Goal: Task Accomplishment & Management: Manage account settings

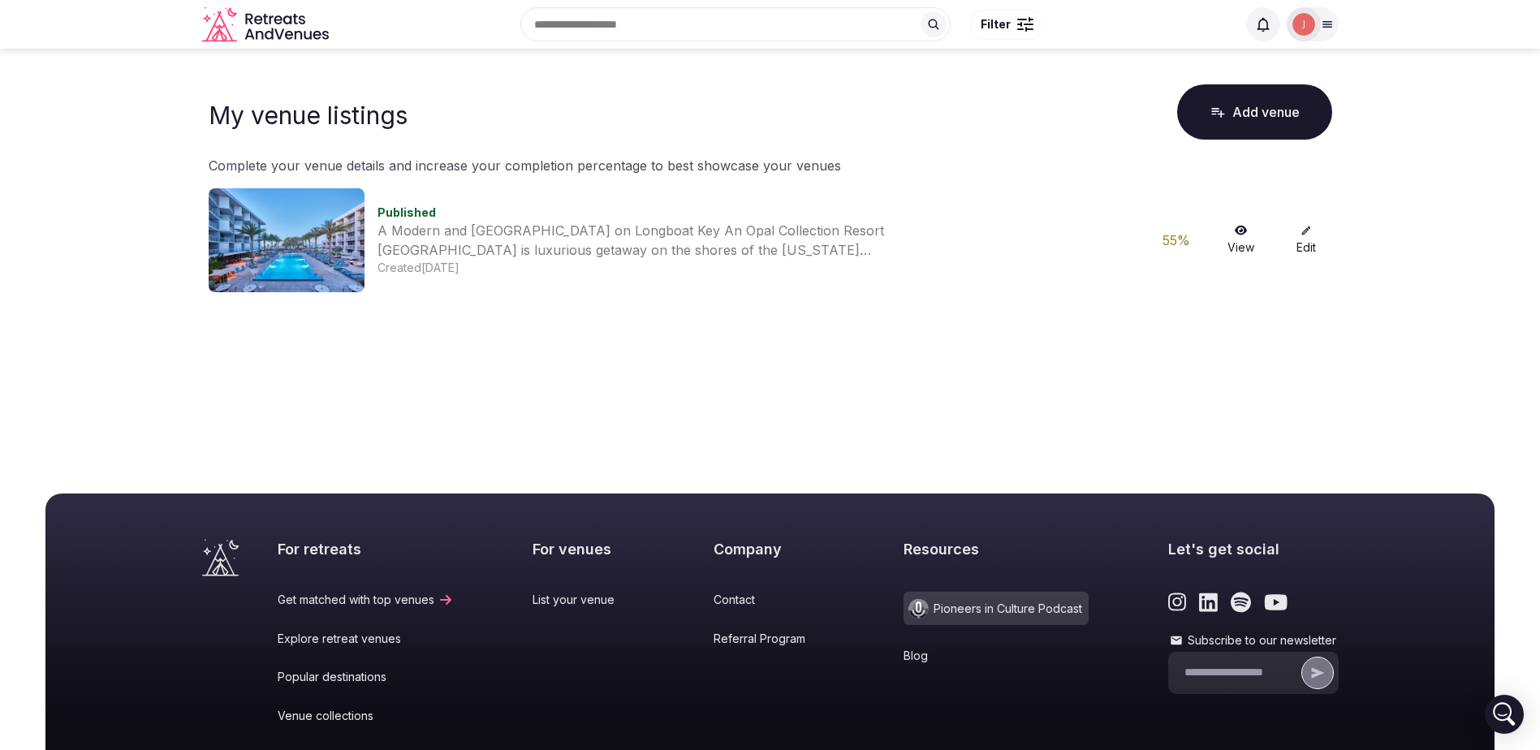
click at [284, 15] on icon "Retreats and Venues company logo" at bounding box center [267, 24] width 130 height 37
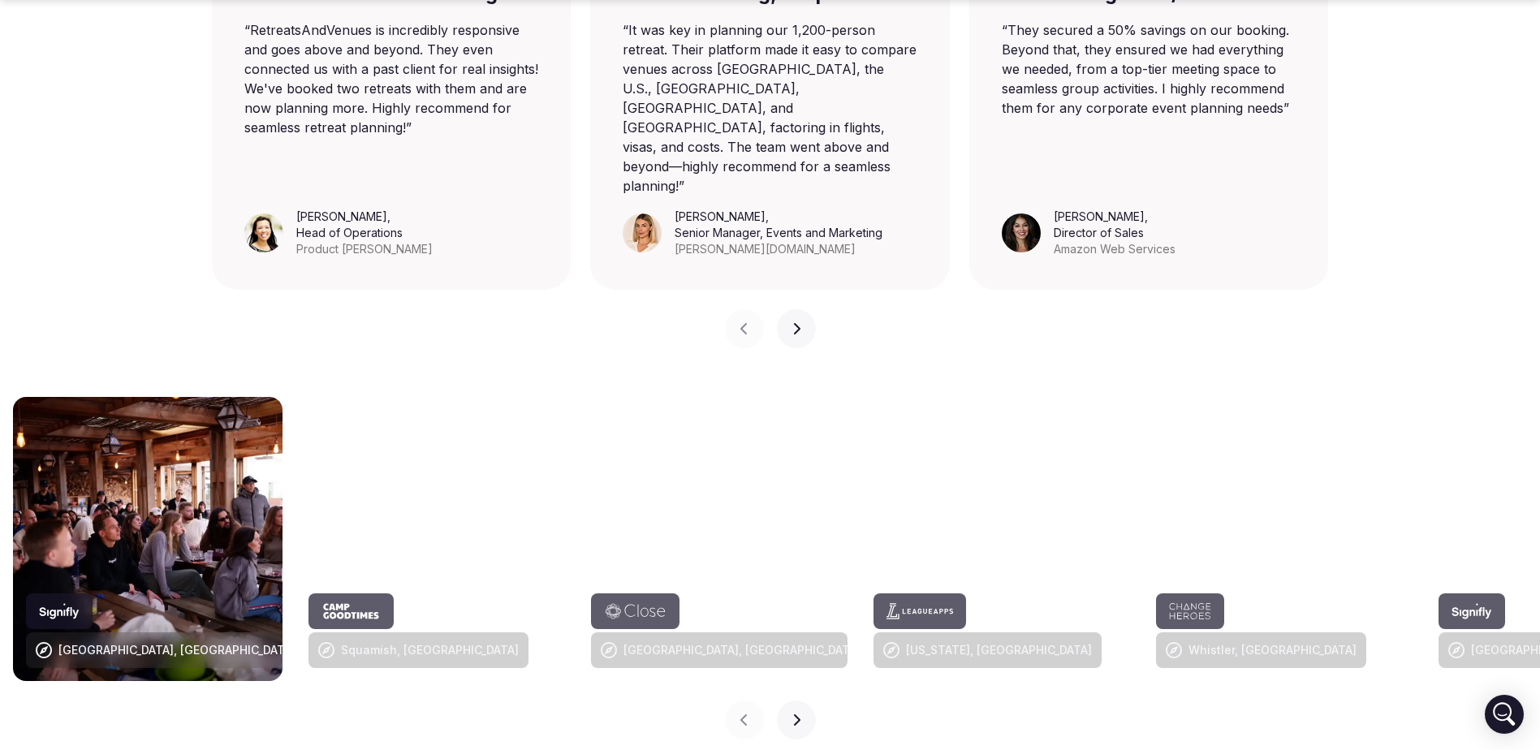
scroll to position [1462, 0]
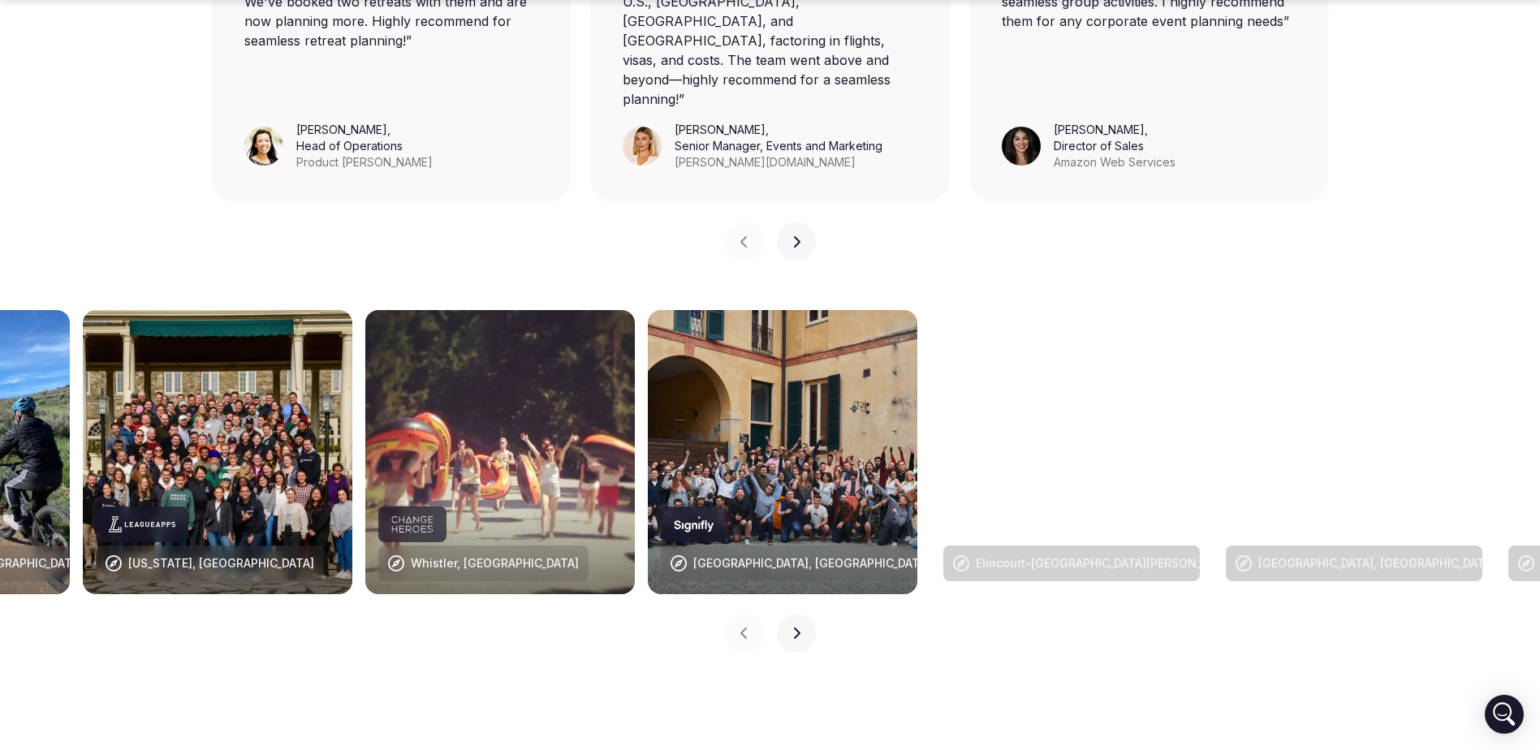
drag, startPoint x: 1472, startPoint y: 436, endPoint x: 694, endPoint y: 448, distance: 778.0
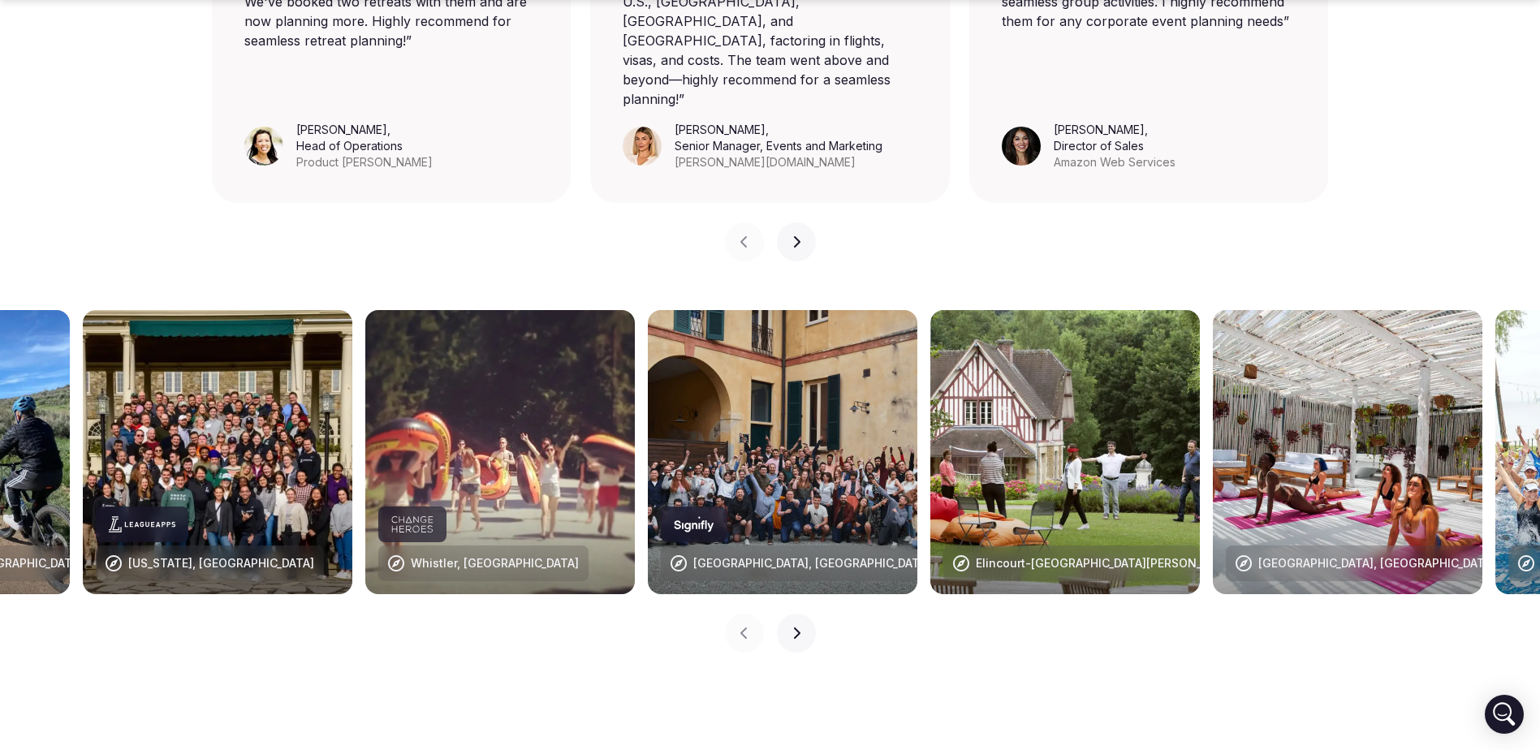
click at [694, 448] on img at bounding box center [783, 452] width 270 height 284
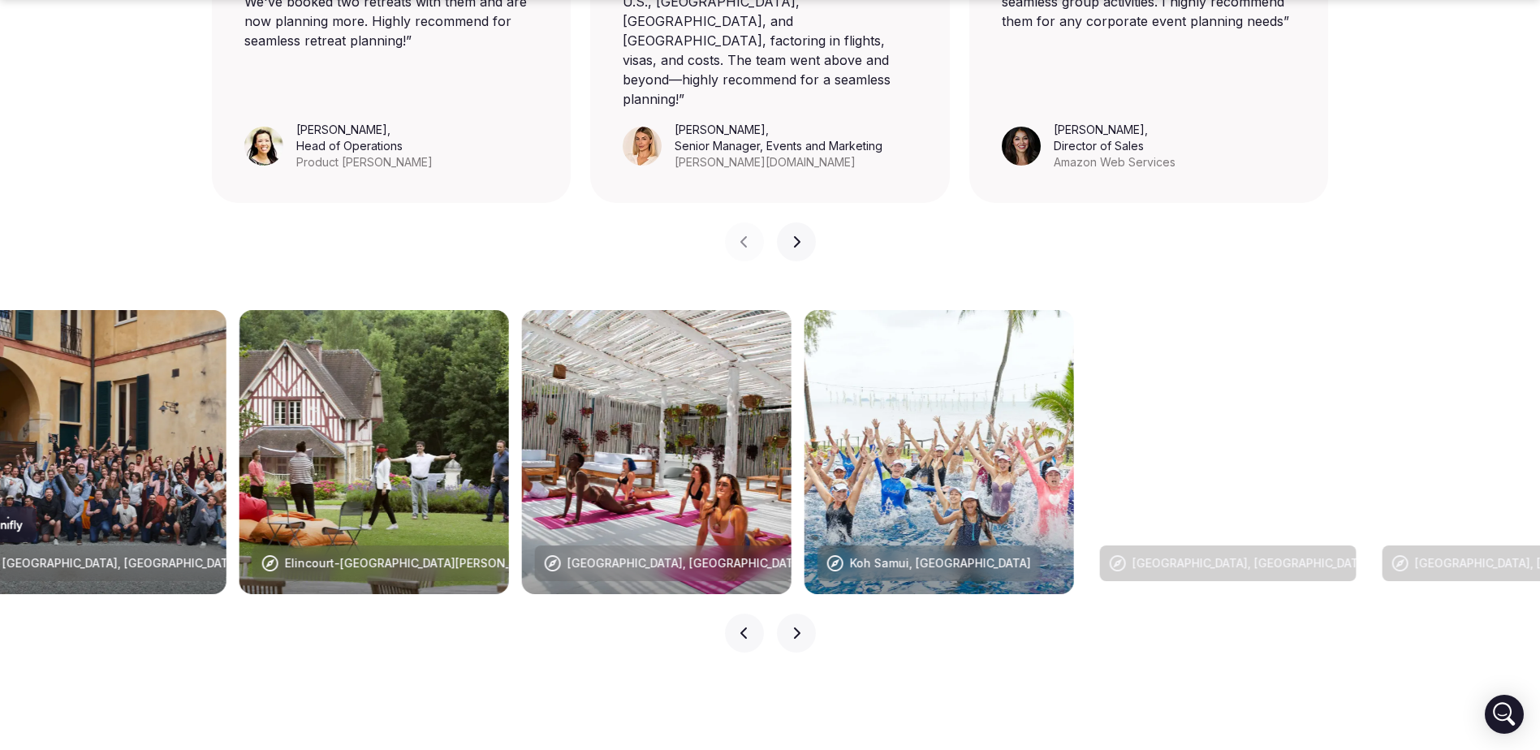
drag, startPoint x: 1247, startPoint y: 456, endPoint x: 663, endPoint y: 455, distance: 584.7
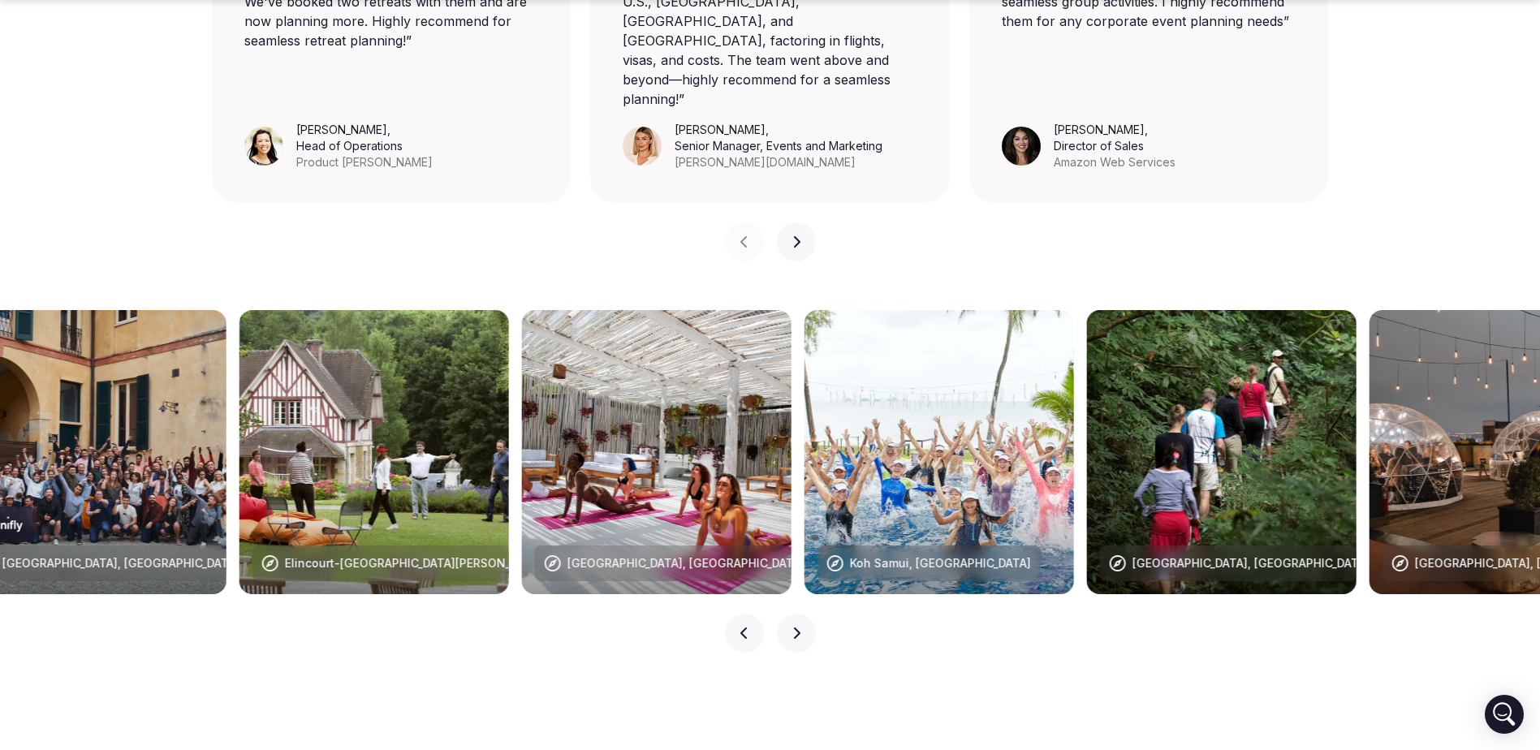
click at [663, 455] on img at bounding box center [657, 452] width 270 height 284
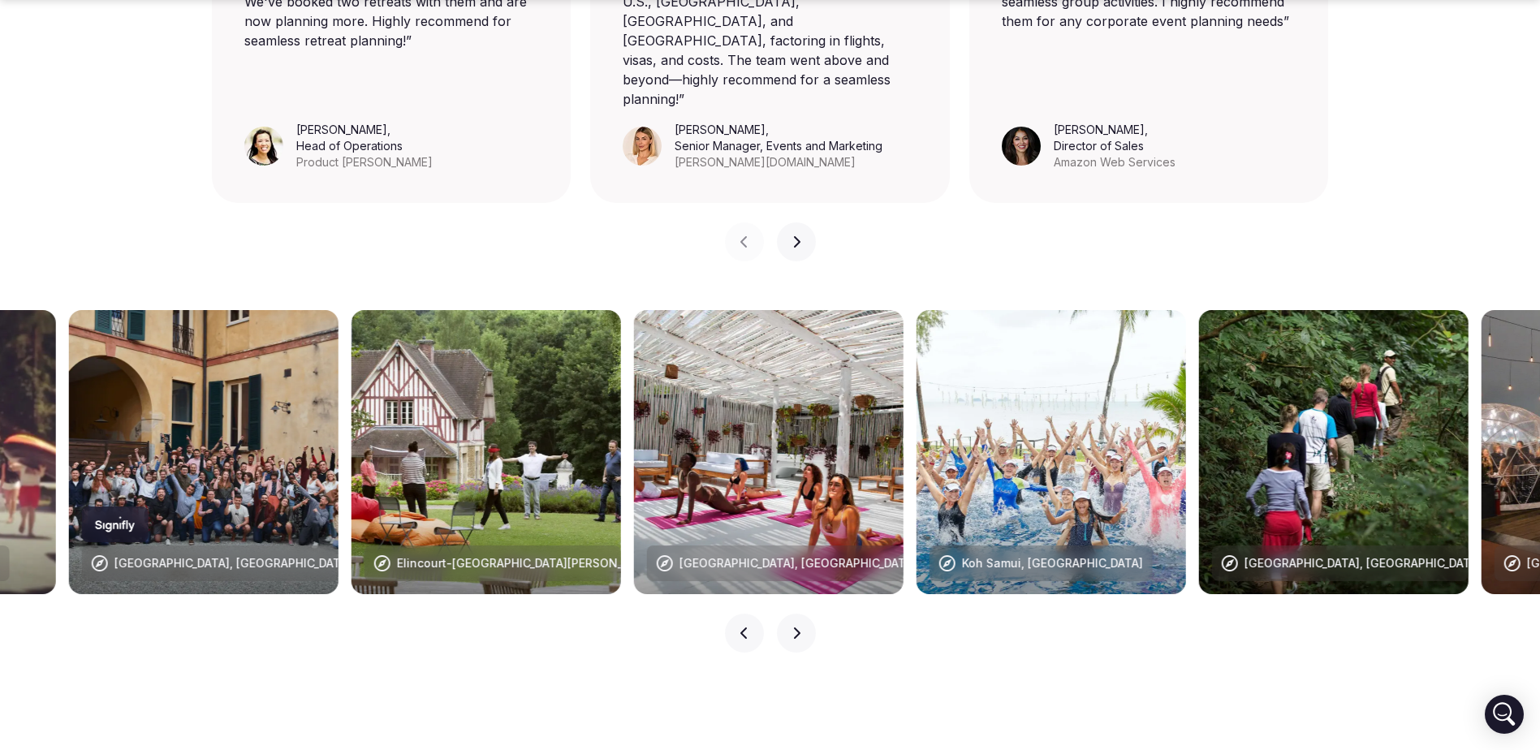
drag, startPoint x: 1329, startPoint y: 450, endPoint x: 918, endPoint y: 446, distance: 410.1
click at [1199, 446] on img at bounding box center [1334, 452] width 270 height 284
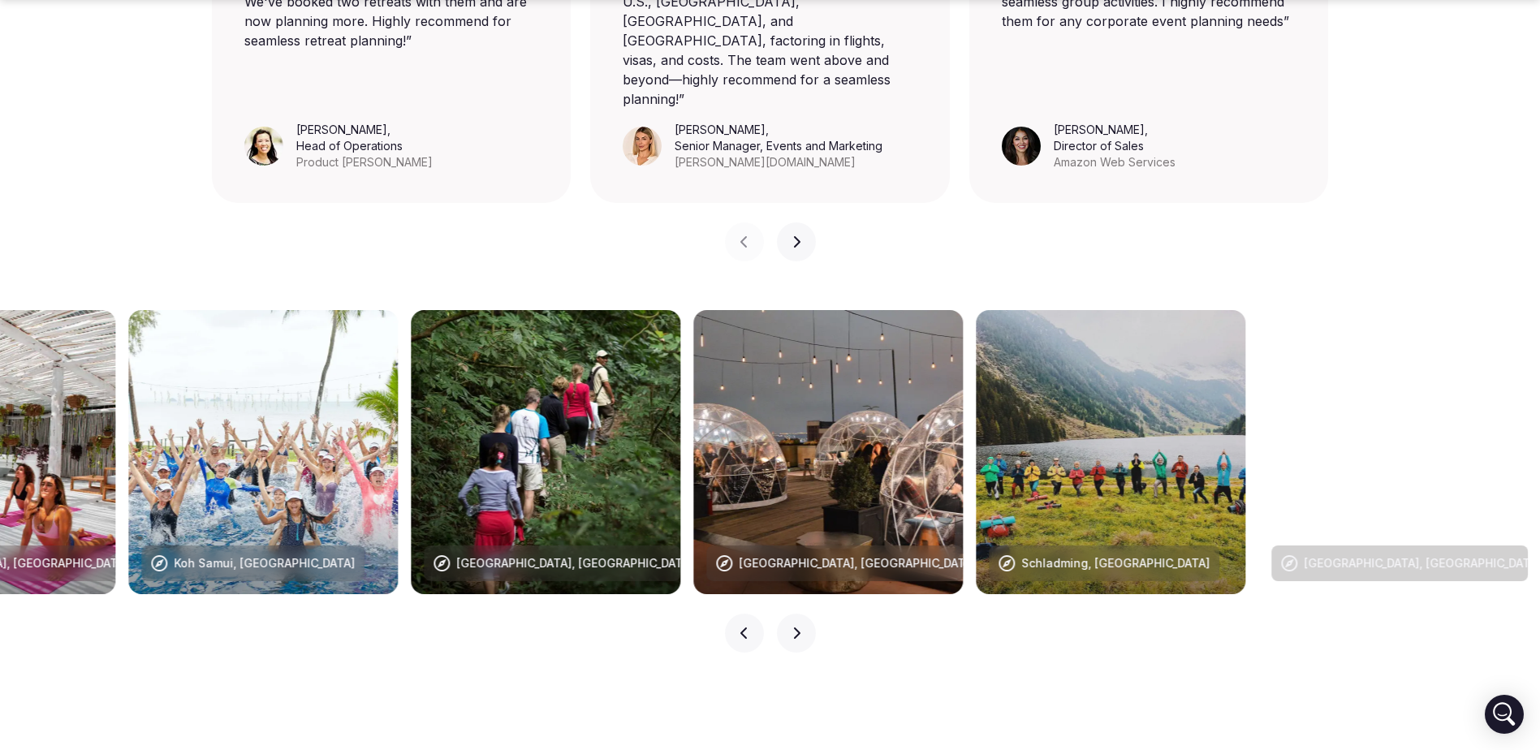
drag, startPoint x: 1354, startPoint y: 417, endPoint x: 804, endPoint y: 421, distance: 549.8
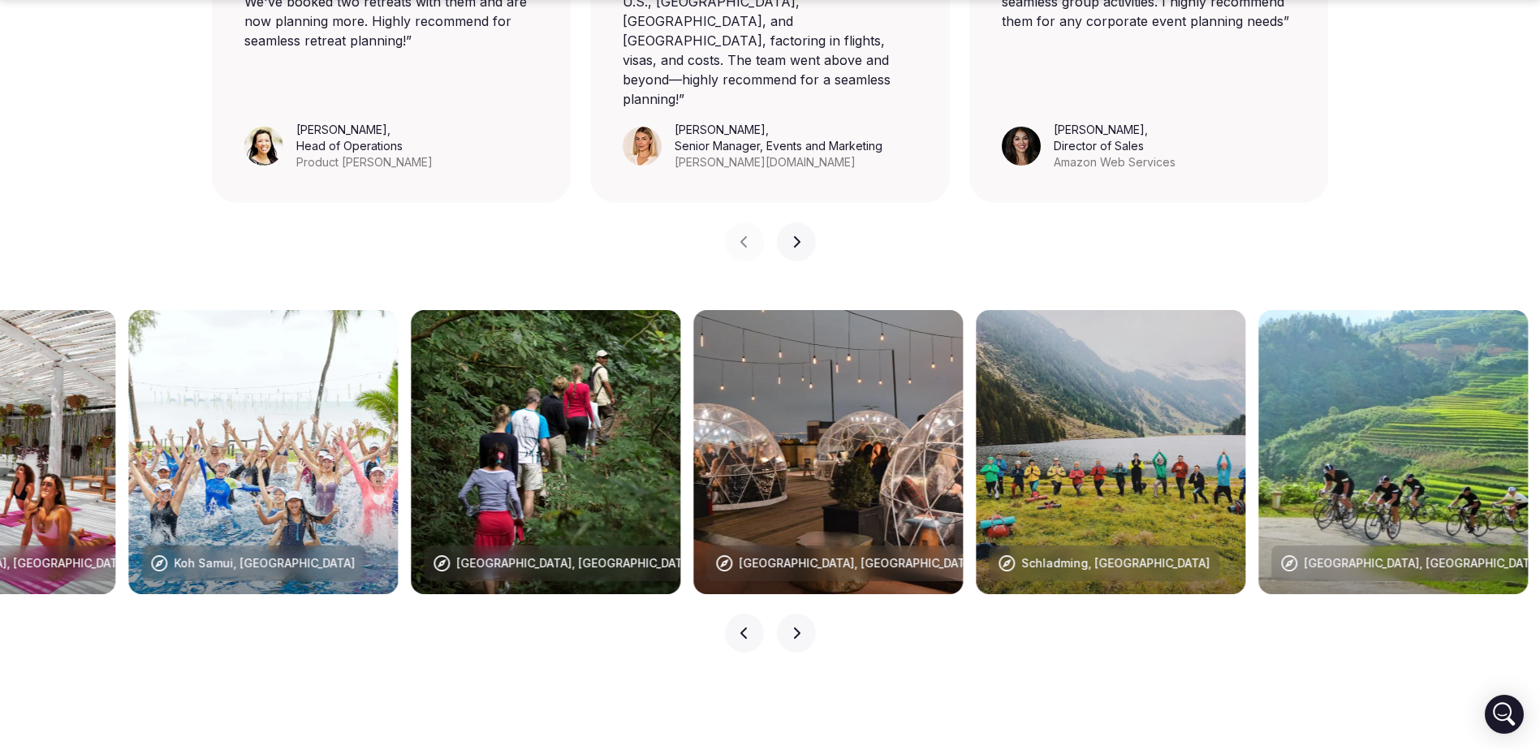
click at [804, 421] on img at bounding box center [828, 452] width 270 height 284
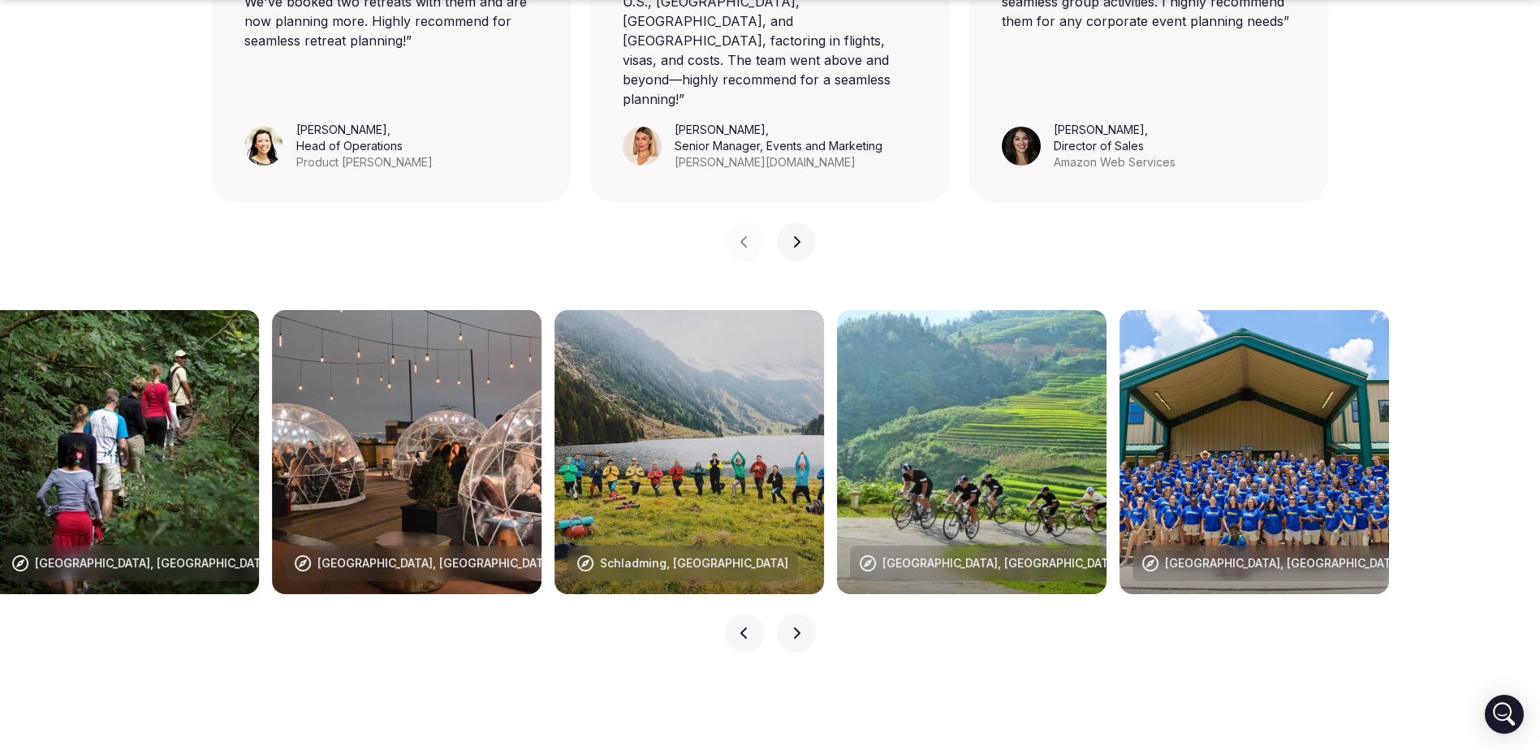
drag, startPoint x: 1123, startPoint y: 415, endPoint x: 859, endPoint y: 416, distance: 263.9
click at [859, 416] on img at bounding box center [972, 452] width 270 height 284
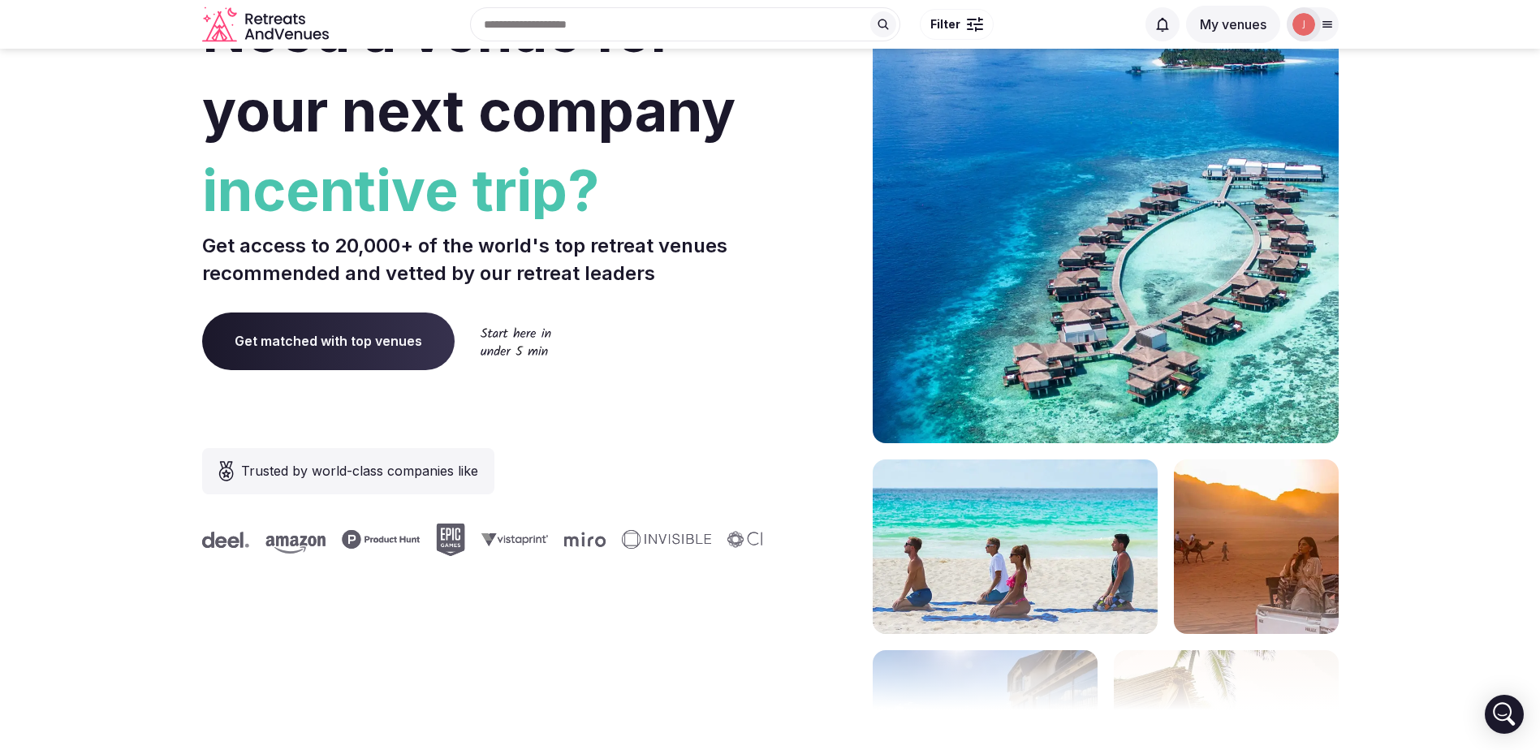
scroll to position [0, 0]
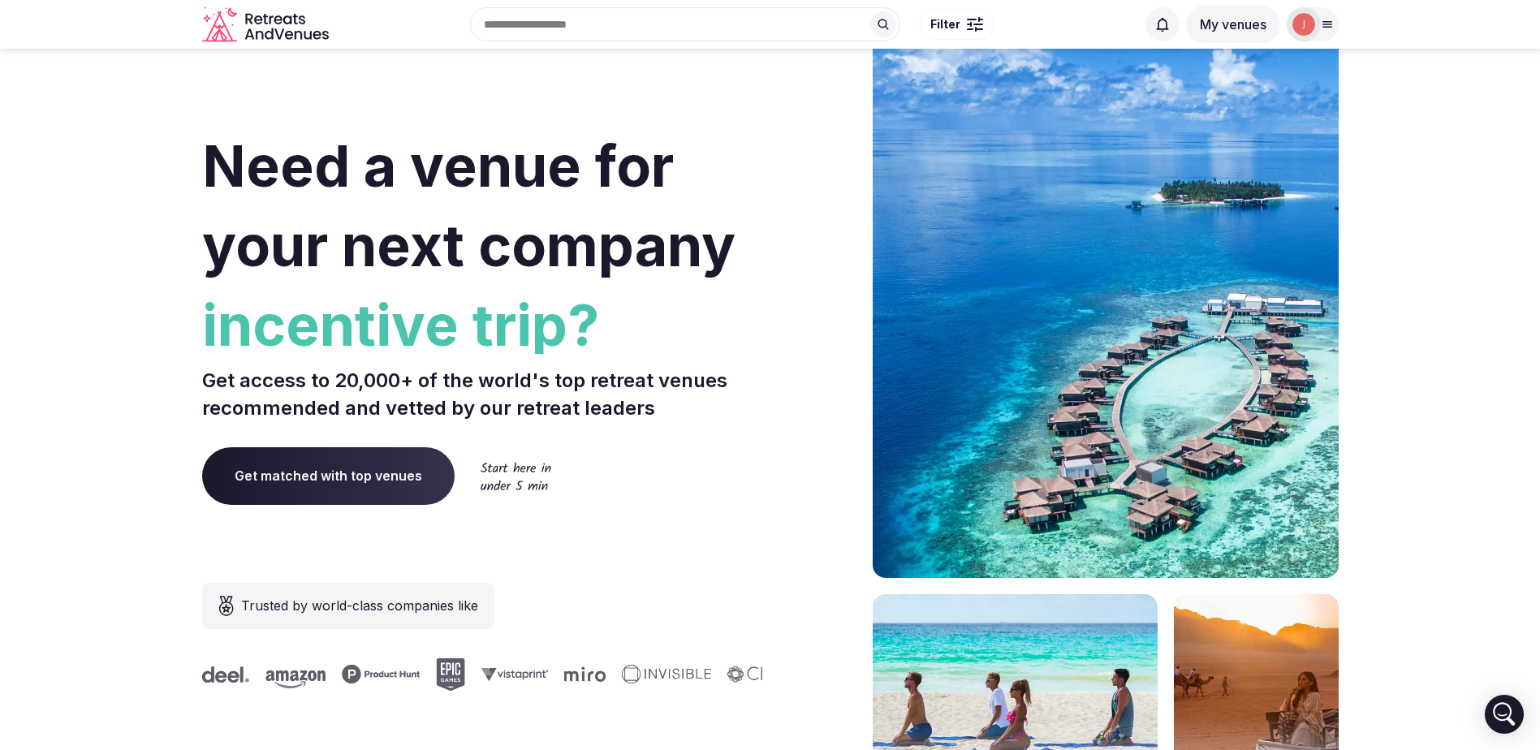
click at [1298, 11] on div at bounding box center [1304, 24] width 34 height 34
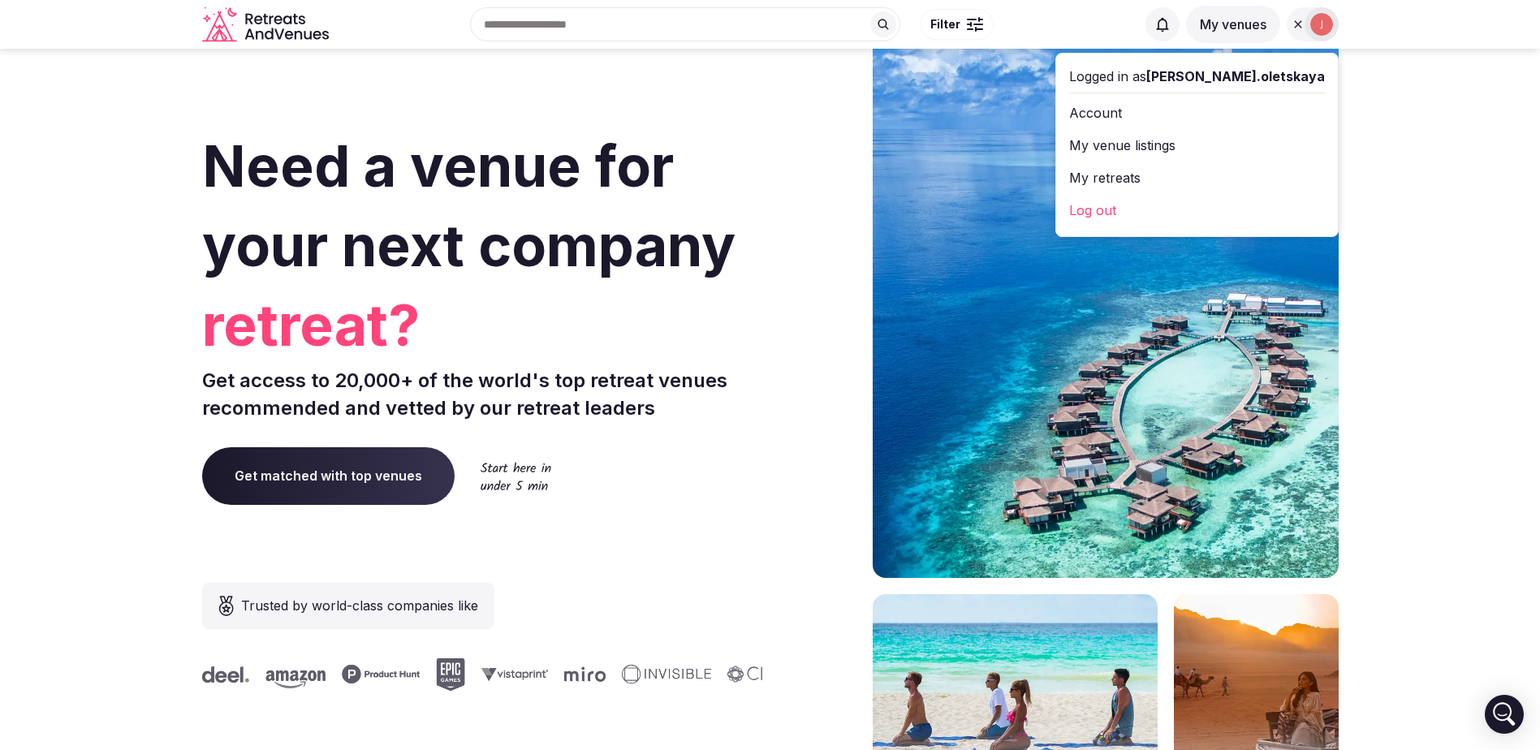
click at [1193, 145] on link "My venue listings" at bounding box center [1197, 145] width 256 height 26
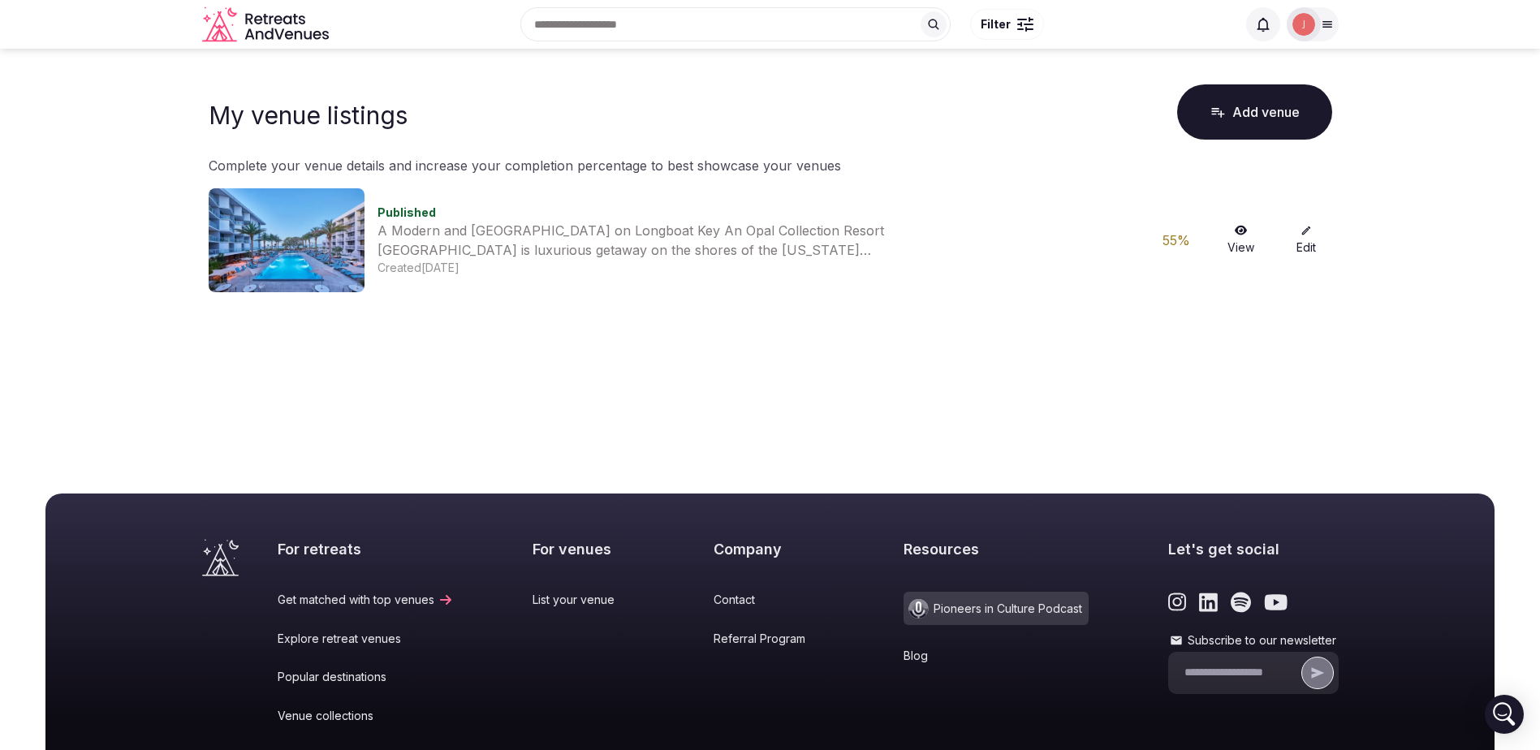
click at [1303, 244] on link "Edit" at bounding box center [1307, 240] width 52 height 31
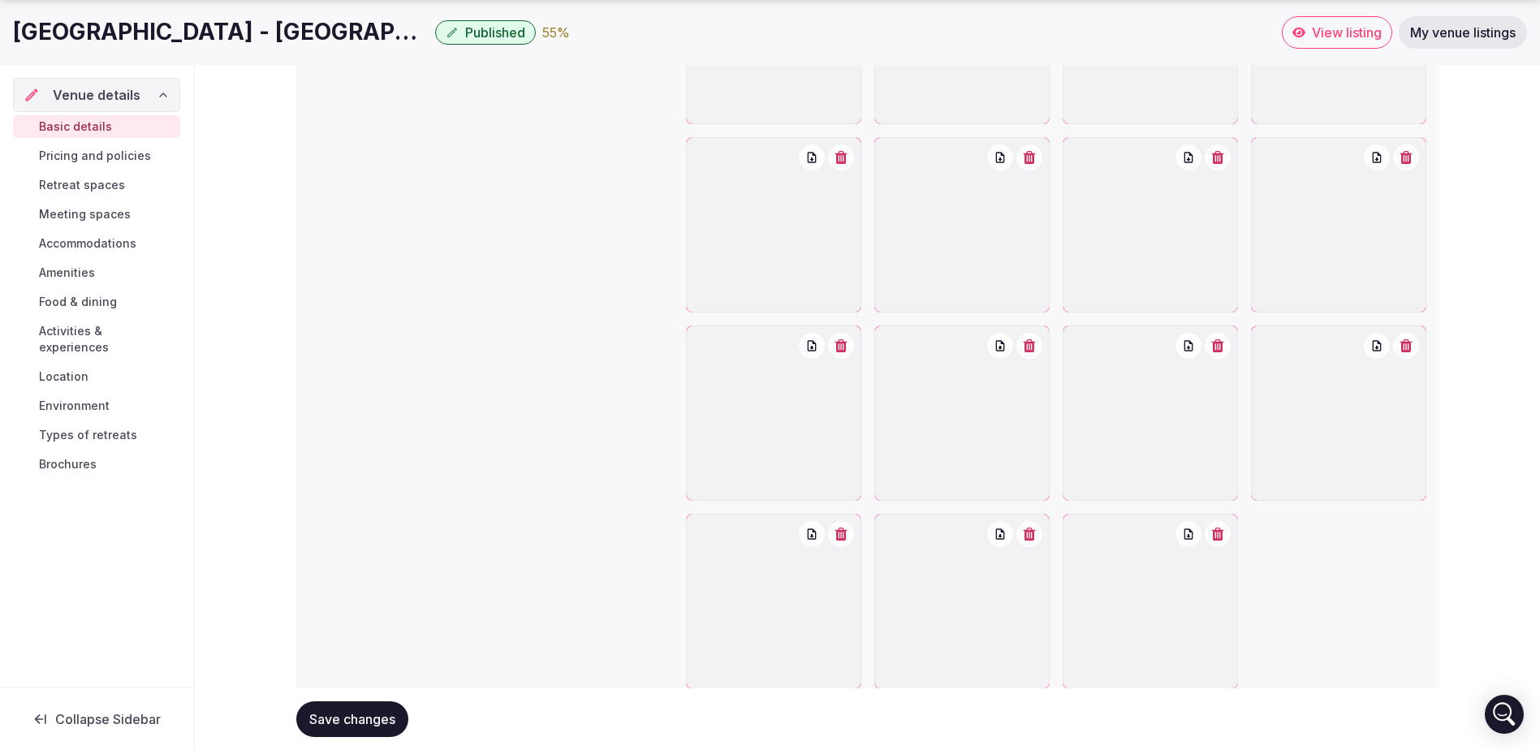
scroll to position [1985, 0]
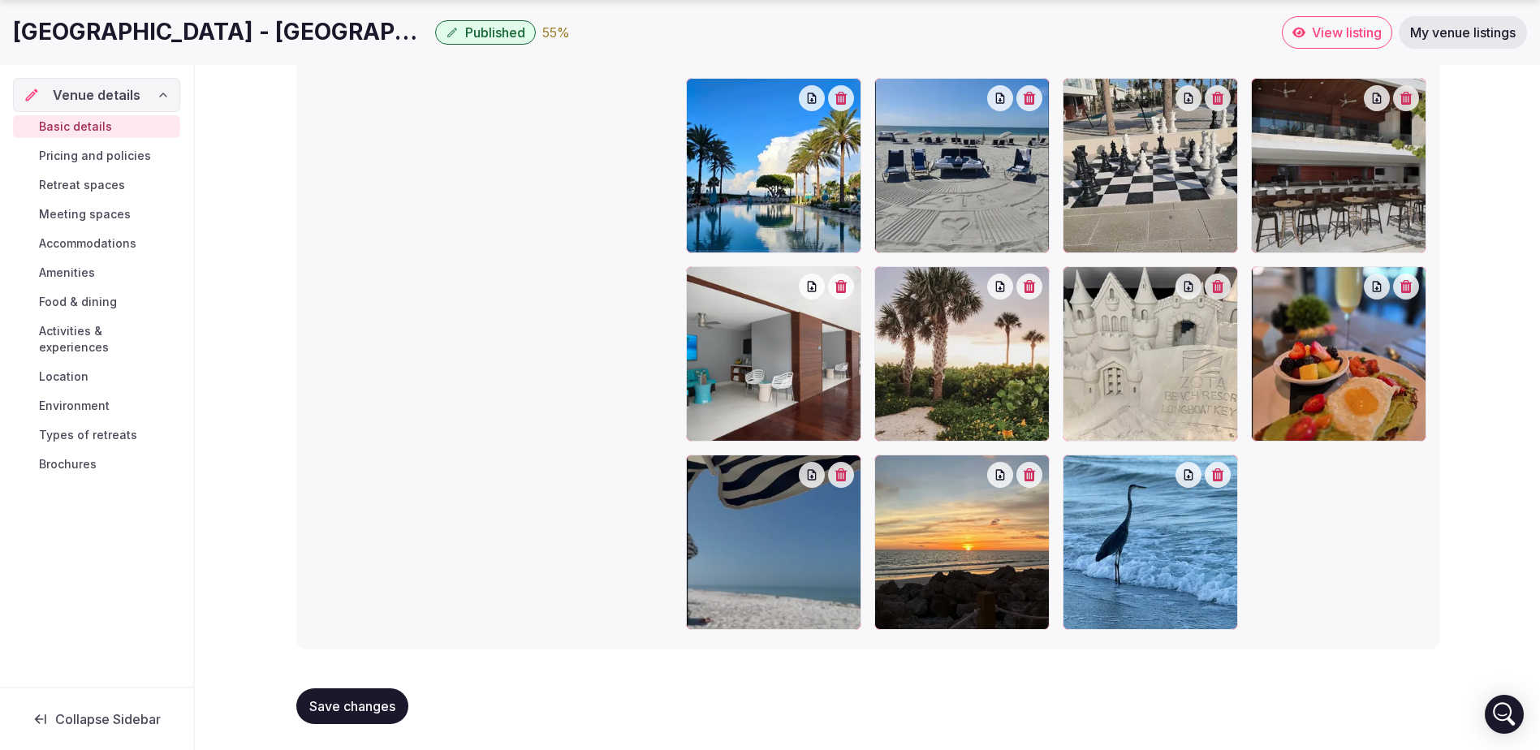
click at [127, 150] on span "Pricing and policies" at bounding box center [95, 156] width 112 height 16
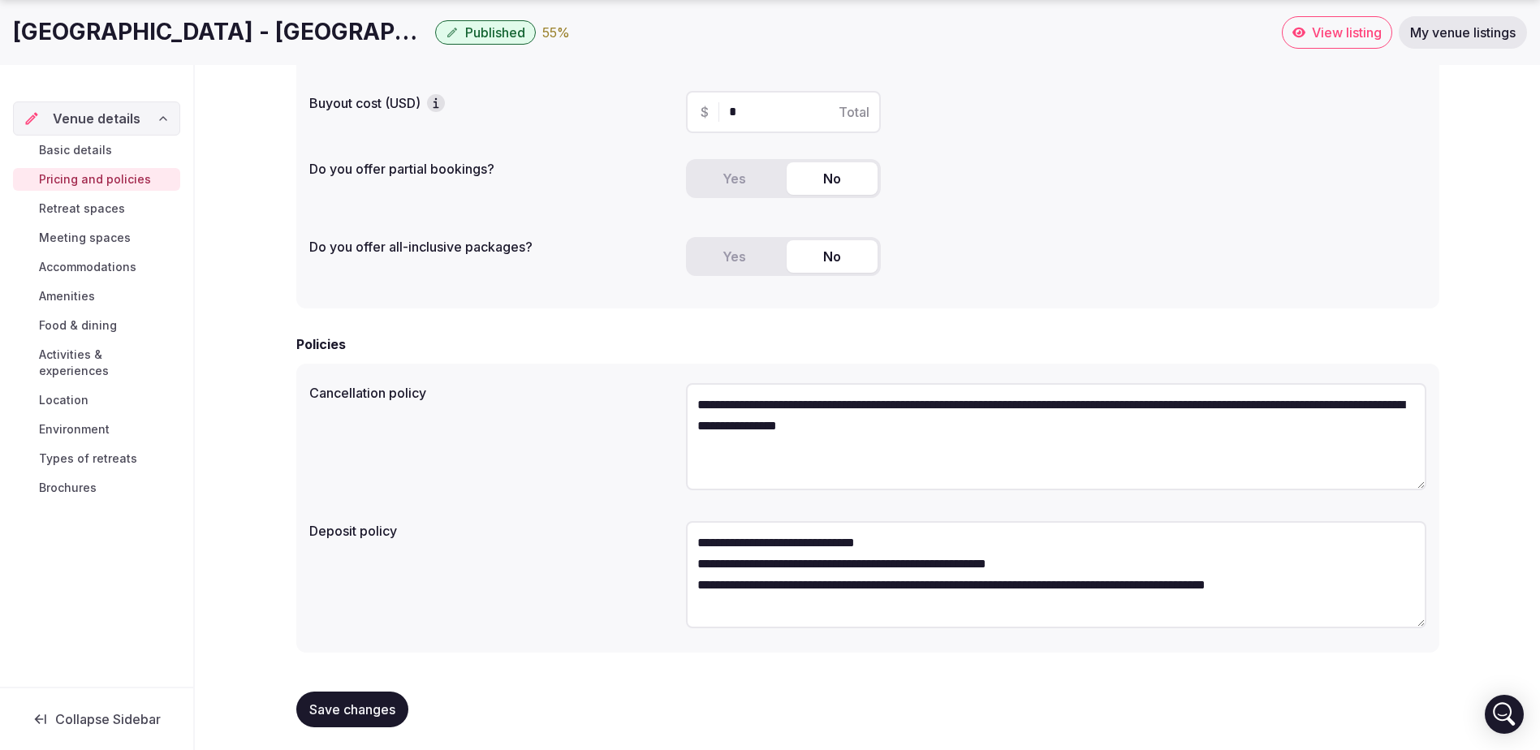
scroll to position [247, 0]
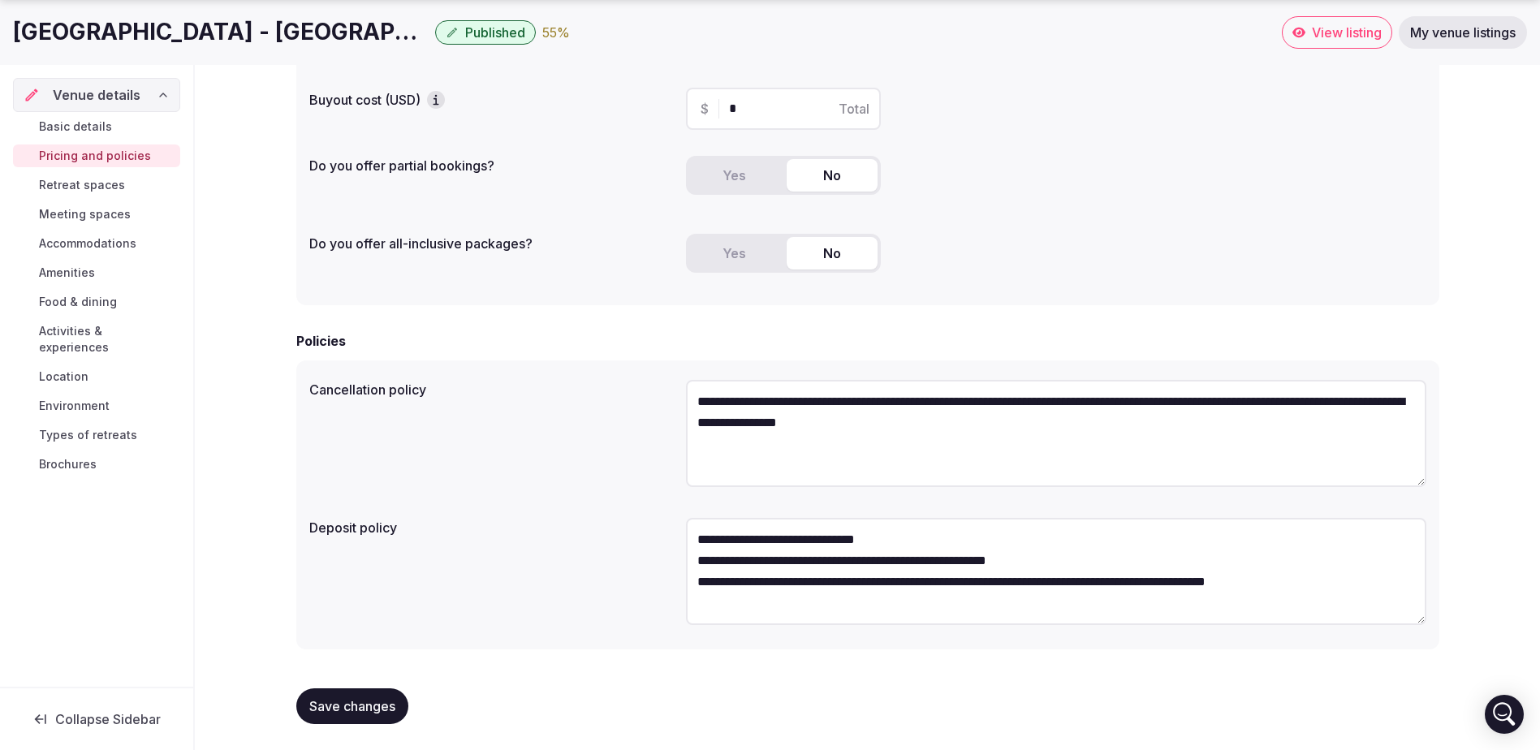
drag, startPoint x: 103, startPoint y: 184, endPoint x: 120, endPoint y: 198, distance: 21.9
click at [103, 184] on span "Retreat spaces" at bounding box center [82, 185] width 86 height 16
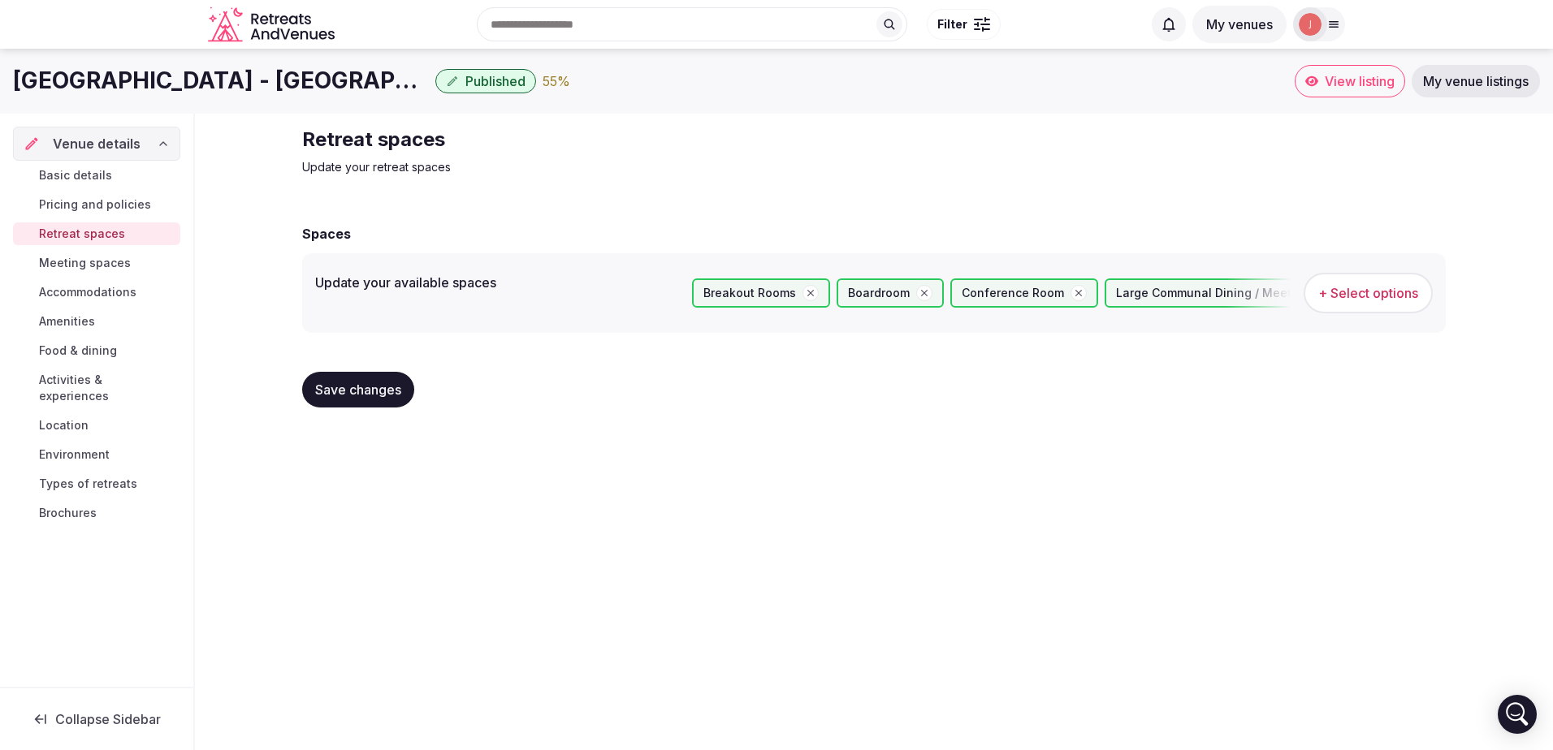
drag, startPoint x: 106, startPoint y: 266, endPoint x: 138, endPoint y: 272, distance: 32.2
click at [106, 266] on span "Meeting spaces" at bounding box center [85, 263] width 92 height 16
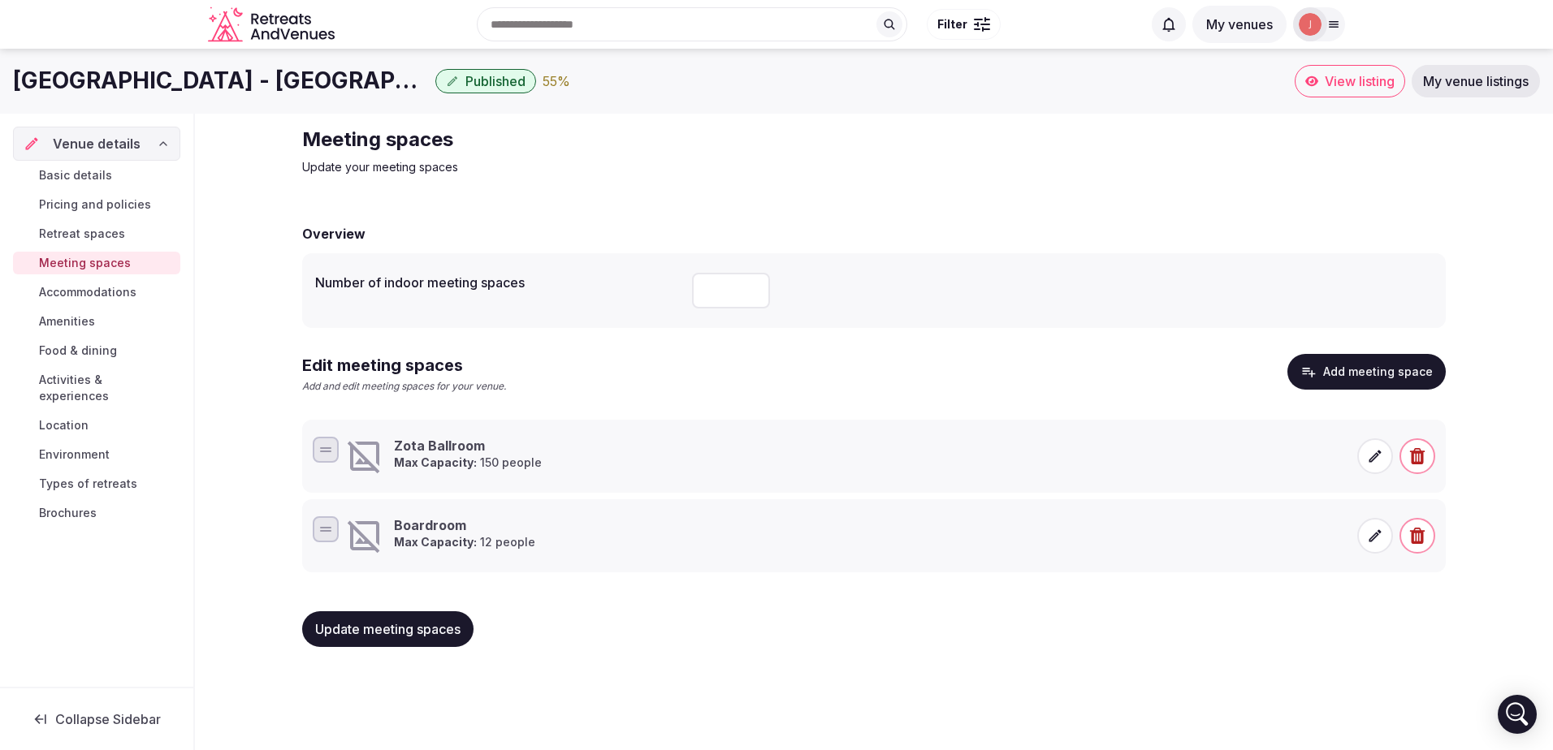
click at [57, 299] on span "Accommodations" at bounding box center [87, 292] width 97 height 16
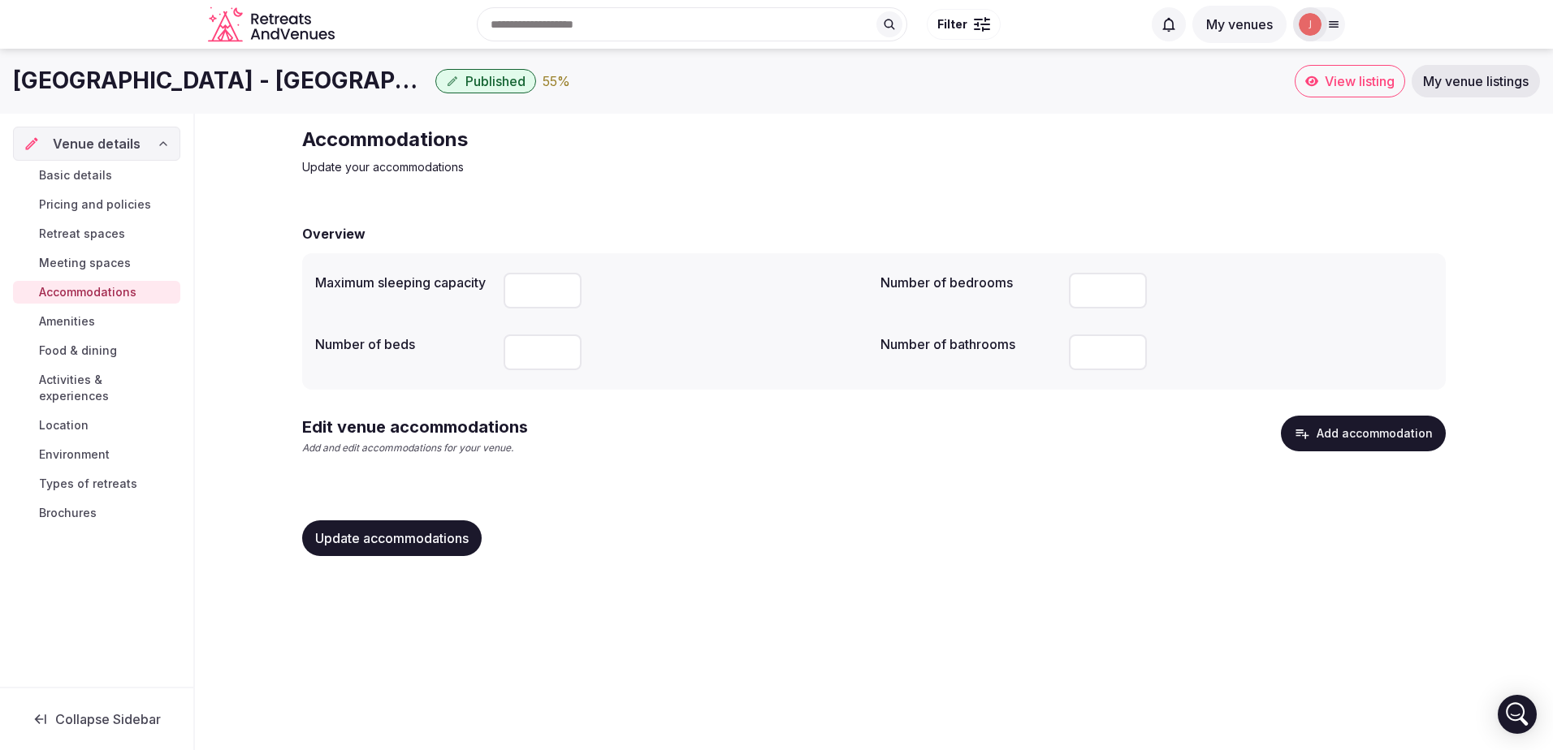
click at [1428, 443] on button "Add accommodation" at bounding box center [1363, 434] width 165 height 36
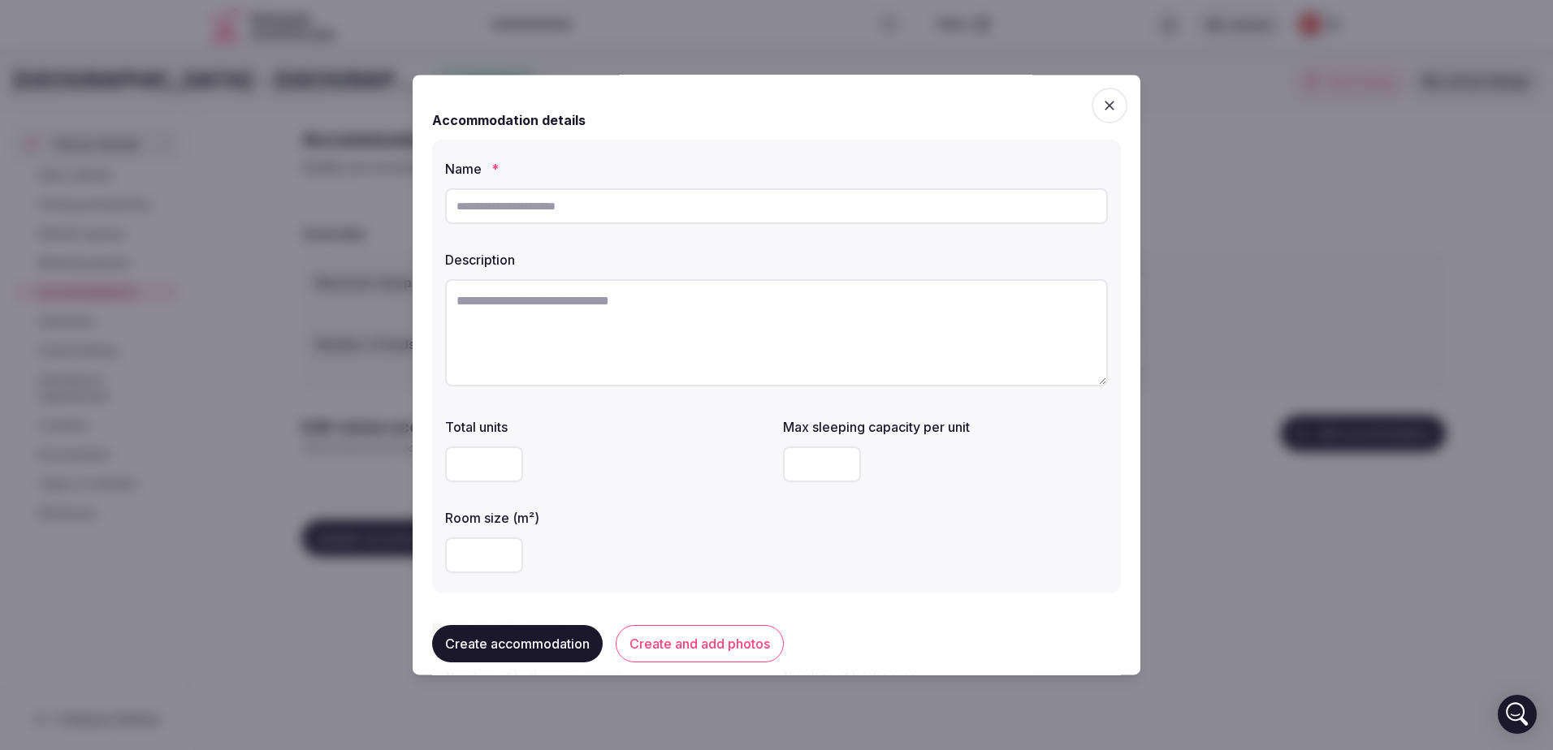
click at [646, 205] on input "text" at bounding box center [776, 206] width 663 height 36
type input "**********"
click at [603, 339] on textarea at bounding box center [776, 332] width 663 height 107
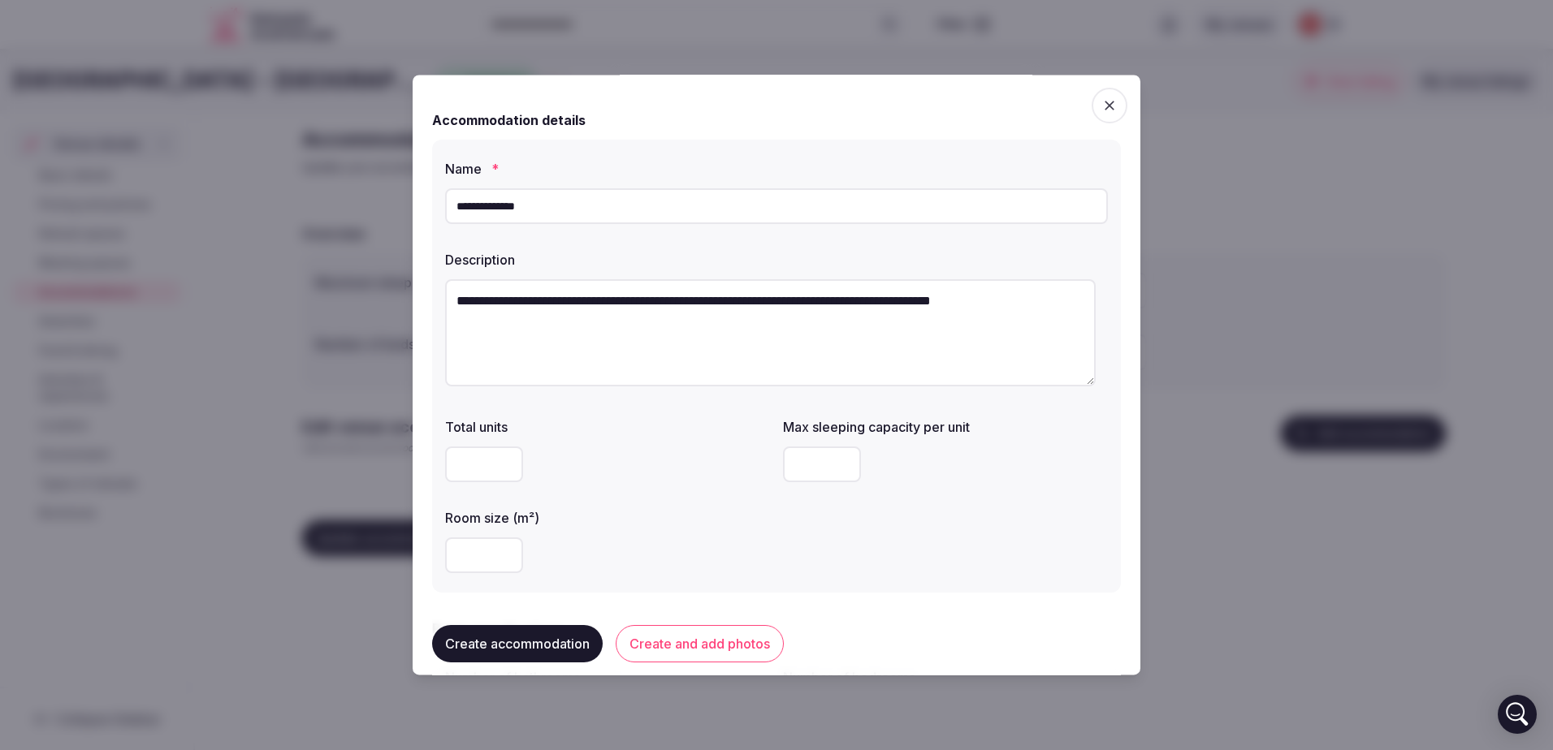
type textarea "**********"
click at [797, 476] on input "number" at bounding box center [822, 465] width 78 height 36
type input "*"
click at [485, 470] on input "number" at bounding box center [484, 465] width 78 height 36
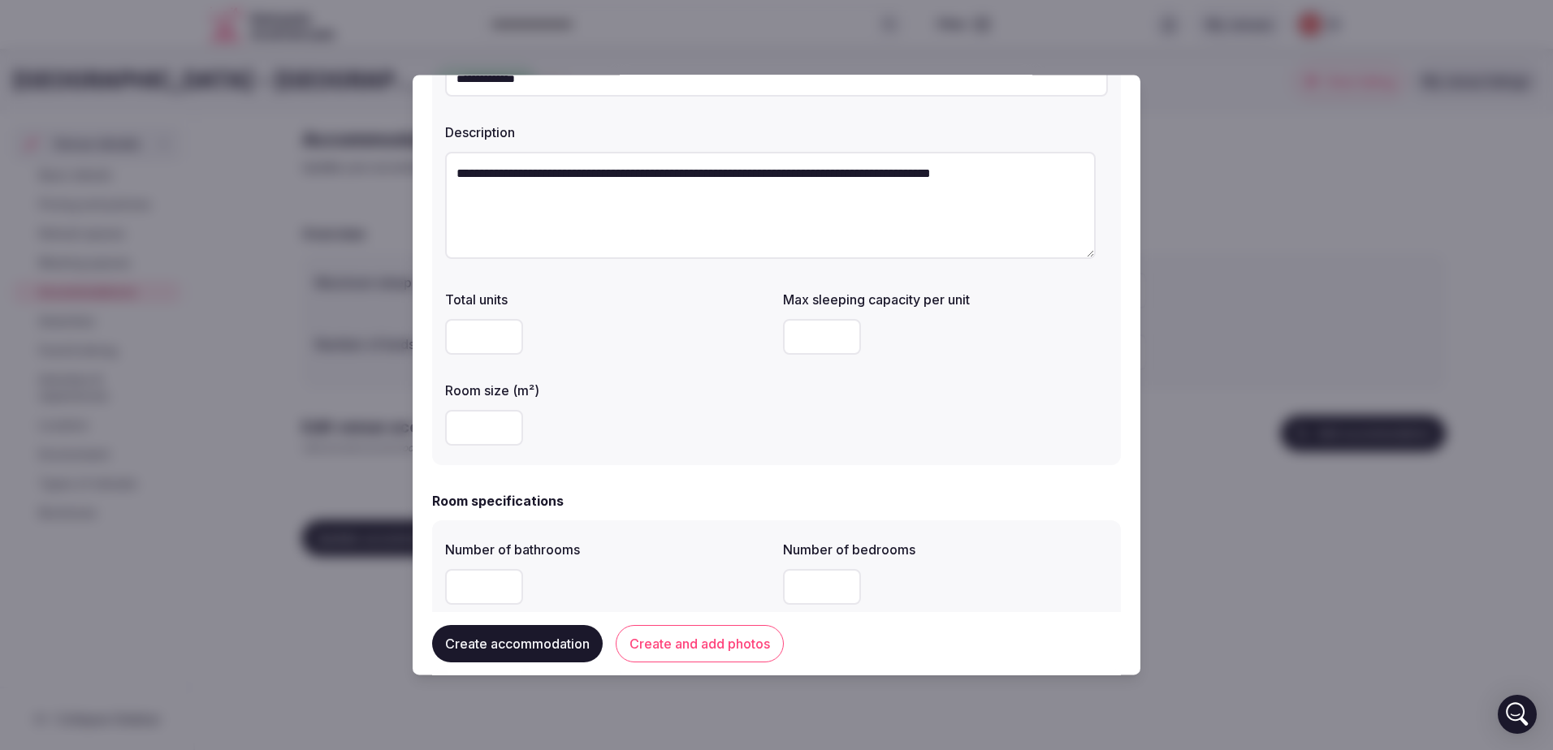
scroll to position [325, 0]
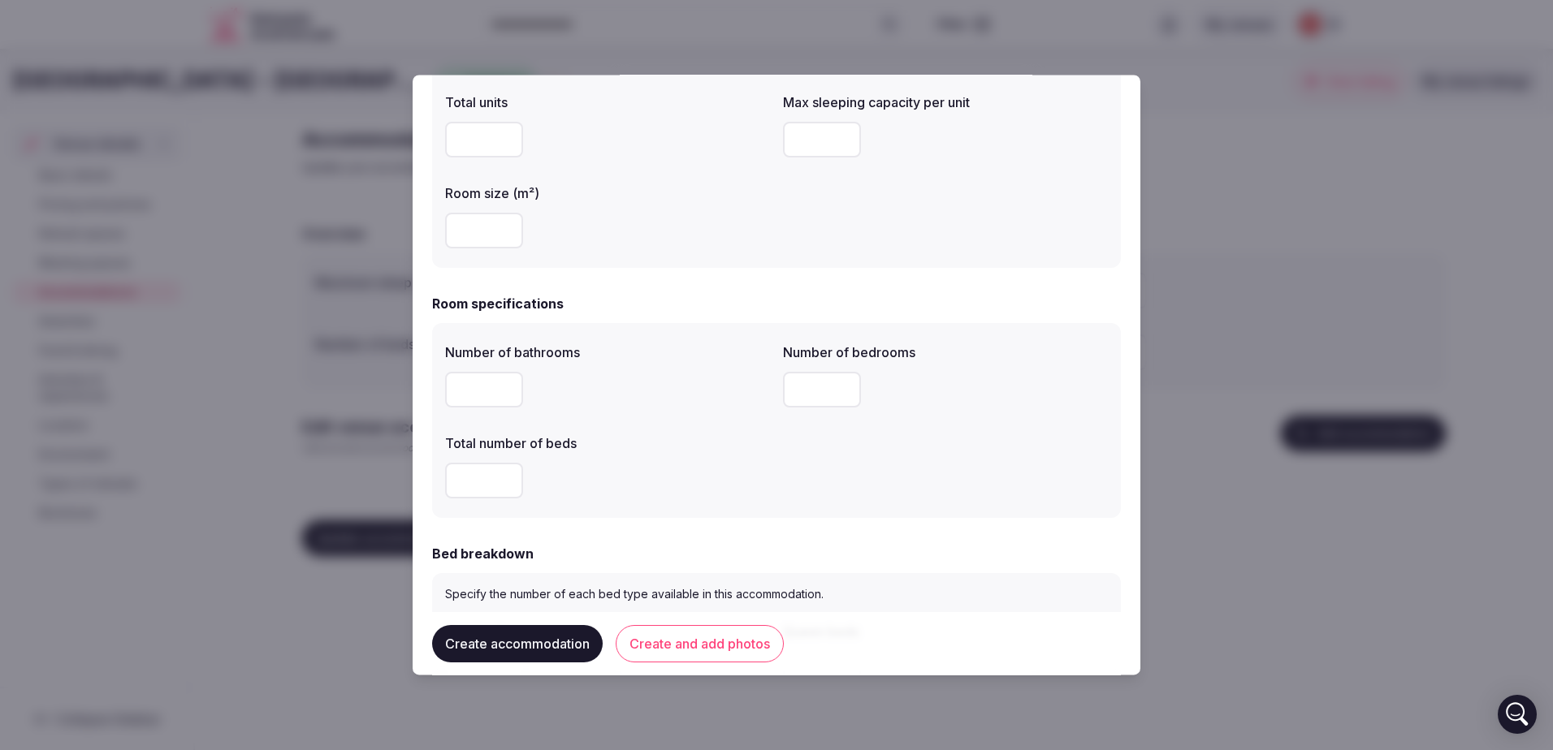
type input "**"
click at [476, 399] on input "number" at bounding box center [484, 390] width 78 height 36
type input "*"
click at [792, 387] on input "number" at bounding box center [822, 390] width 78 height 36
type input "*"
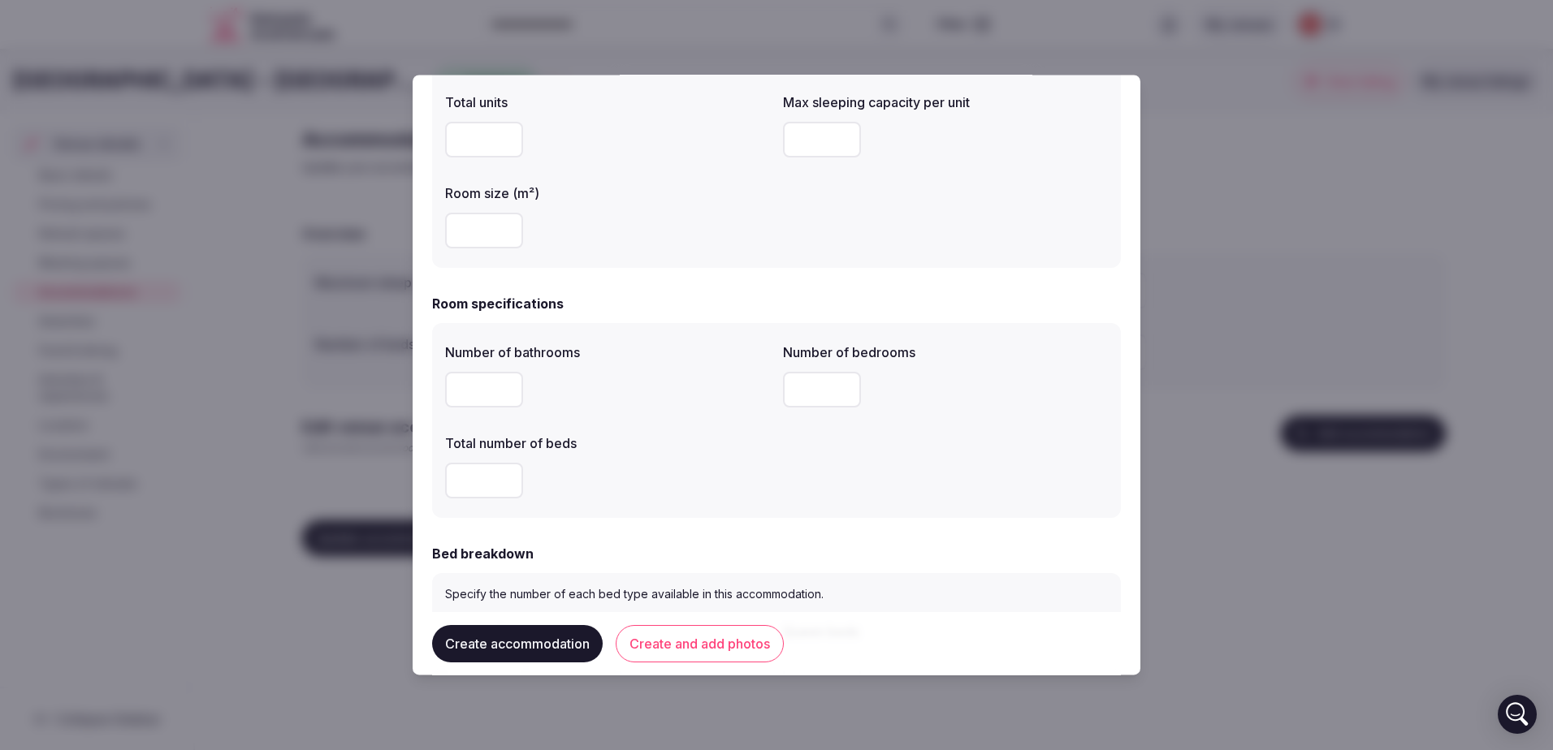
click at [486, 498] on input "number" at bounding box center [484, 481] width 78 height 36
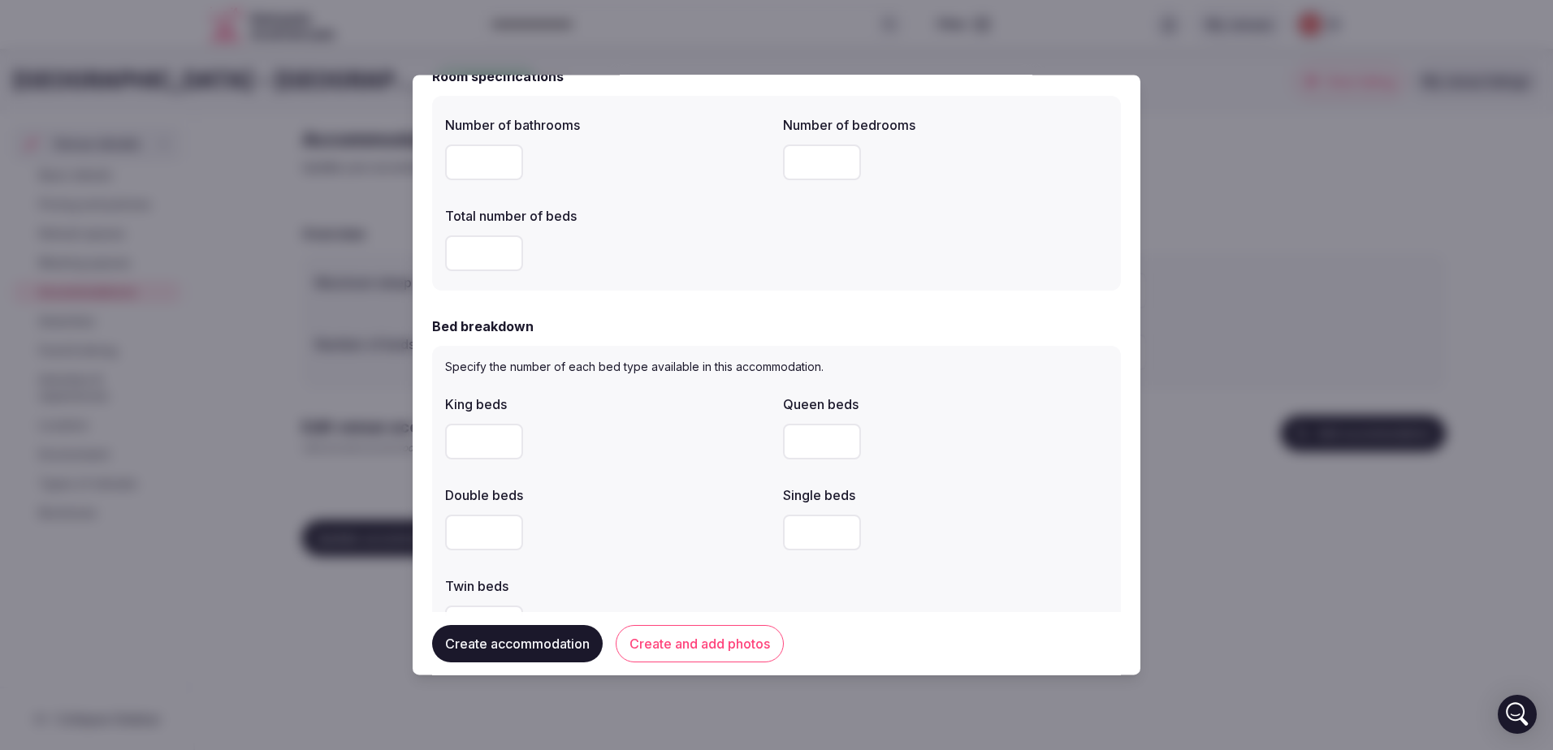
scroll to position [568, 0]
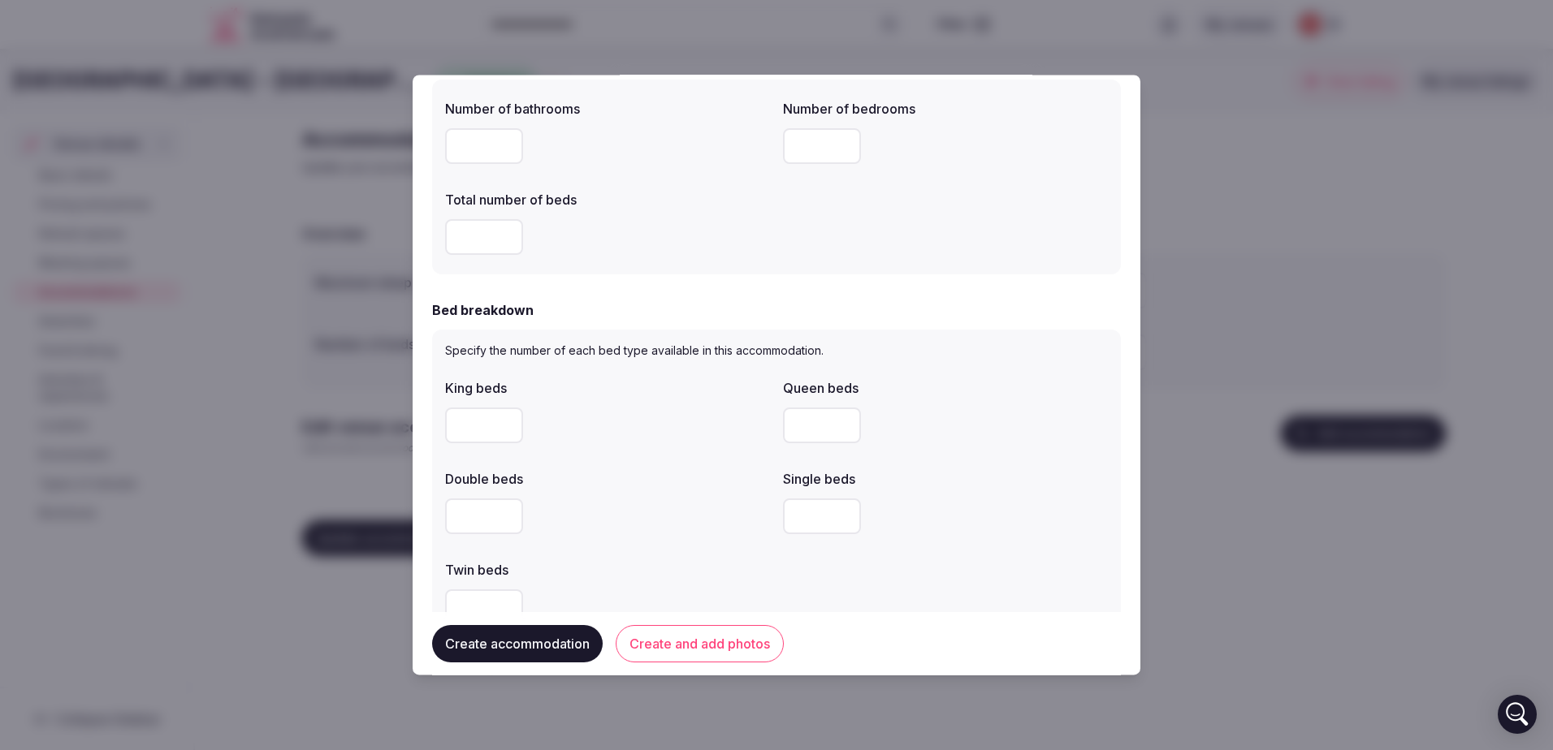
type input "*"
click at [476, 427] on input "number" at bounding box center [484, 426] width 78 height 36
type input "*"
click at [824, 435] on input "number" at bounding box center [822, 426] width 78 height 36
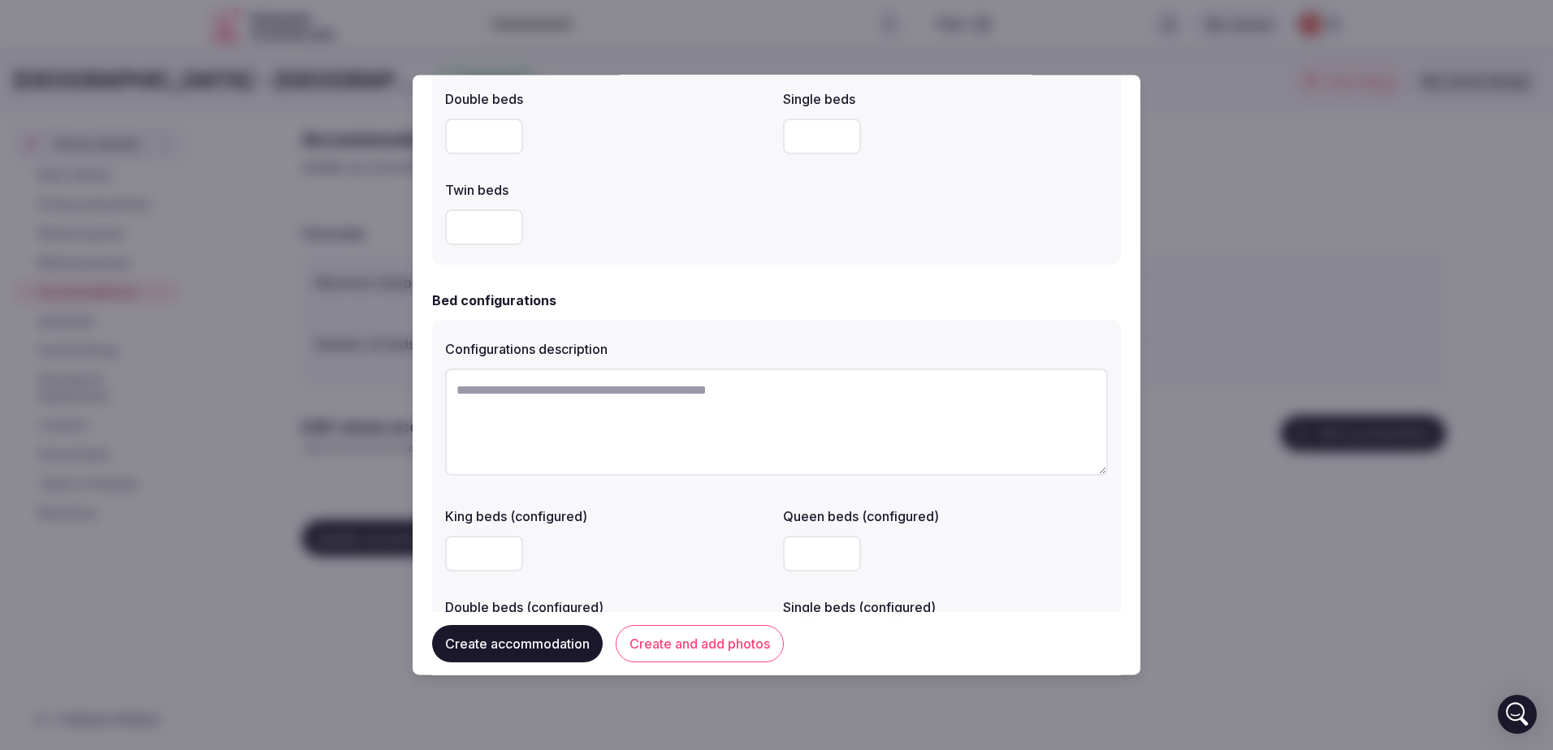
scroll to position [1137, 0]
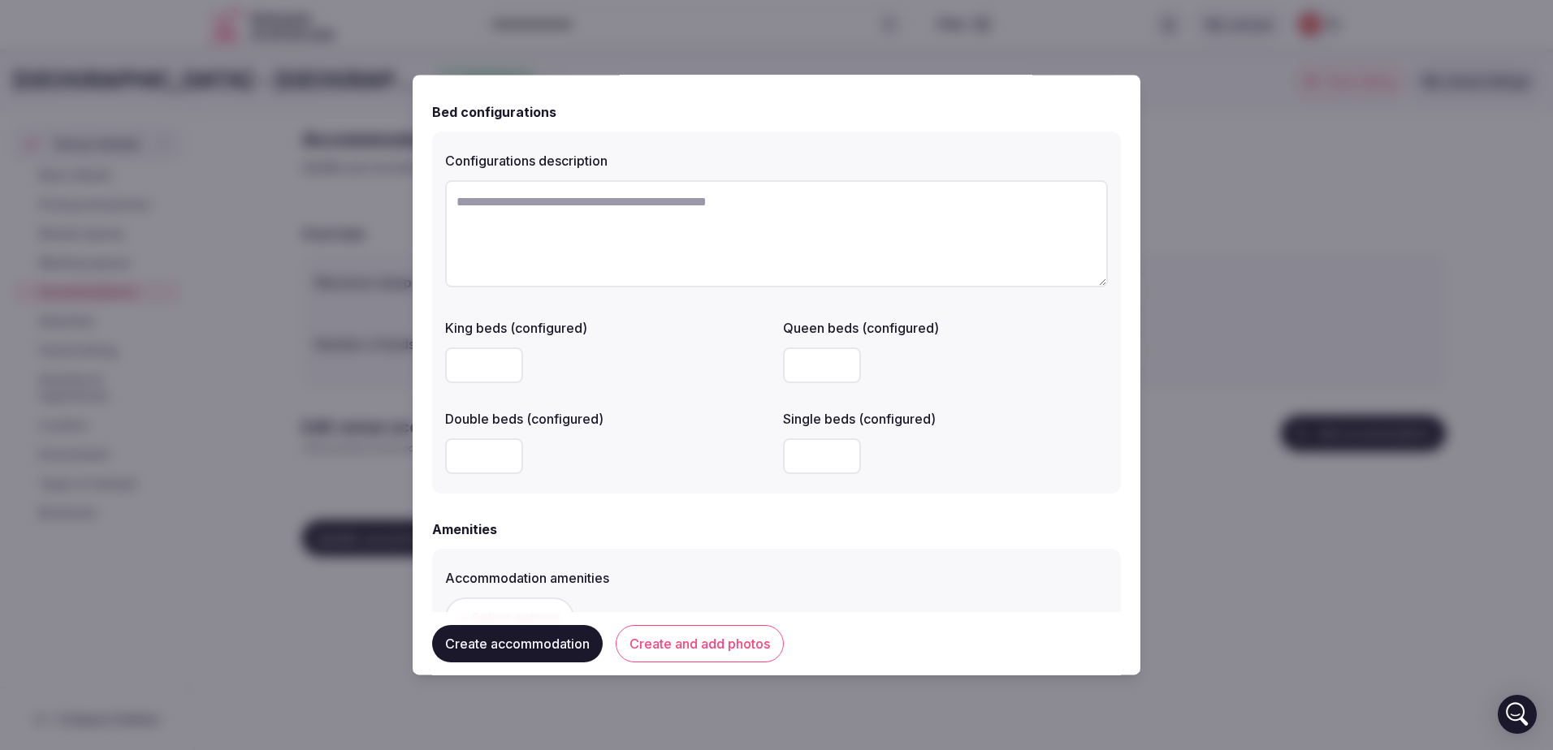
type input "*"
click at [626, 237] on textarea at bounding box center [776, 233] width 663 height 107
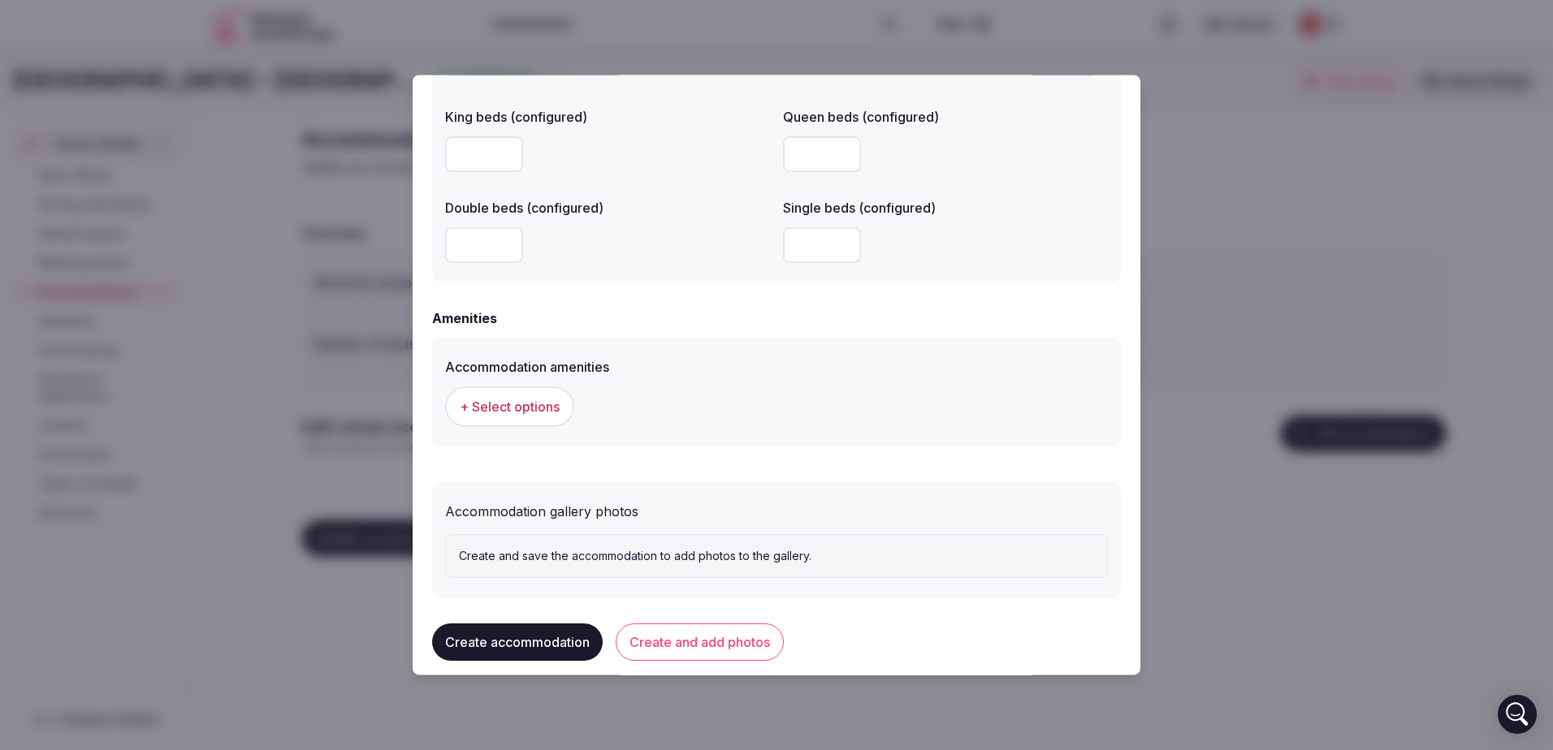
scroll to position [1367, 0]
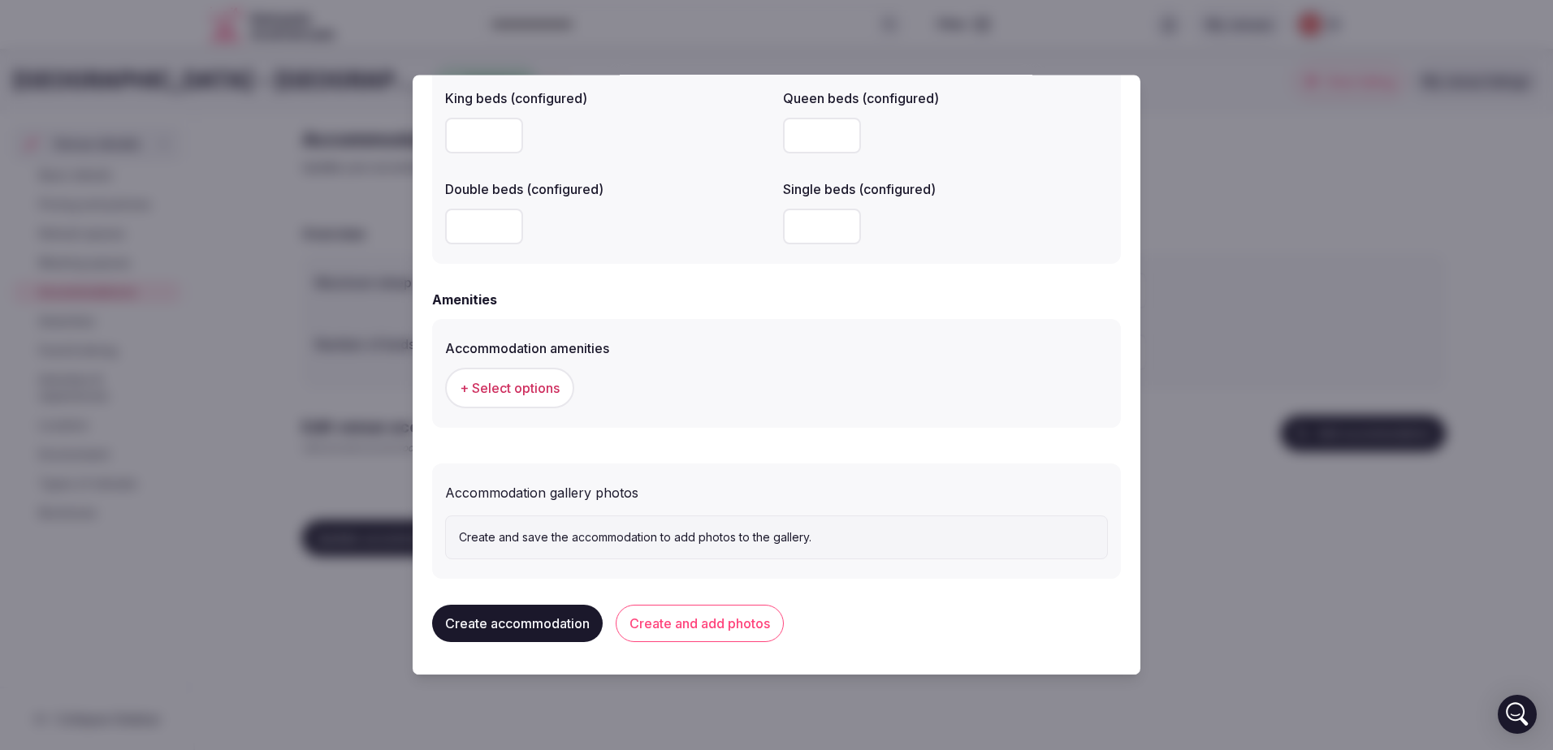
type textarea "**********"
click at [512, 394] on span "+ Select options" at bounding box center [510, 388] width 100 height 18
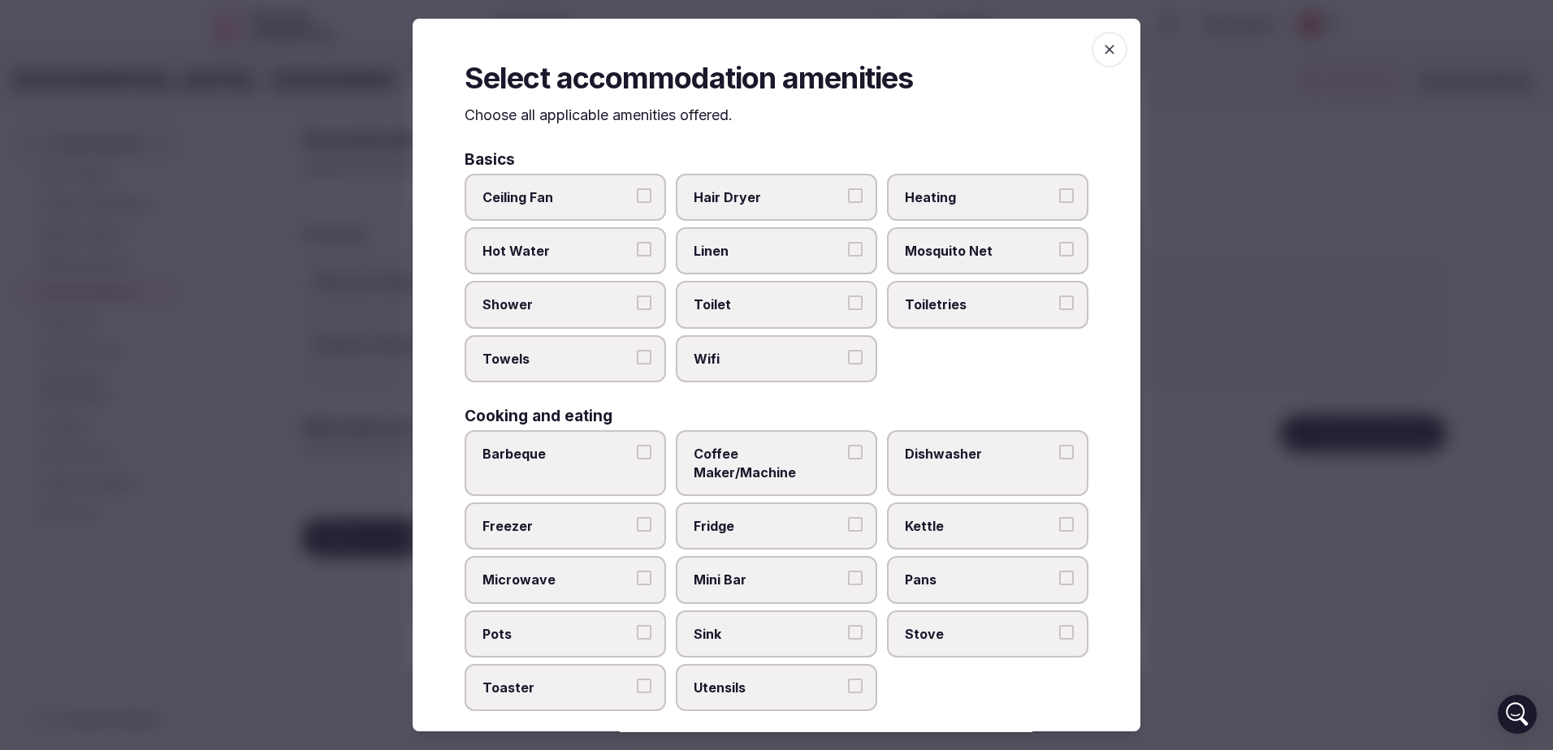
click at [568, 253] on span "Hot Water" at bounding box center [556, 251] width 149 height 18
click at [637, 253] on button "Hot Water" at bounding box center [644, 249] width 15 height 15
click at [764, 251] on span "Linen" at bounding box center [767, 251] width 149 height 18
click at [848, 251] on button "Linen" at bounding box center [855, 249] width 15 height 15
click at [608, 311] on span "Shower" at bounding box center [556, 305] width 149 height 18
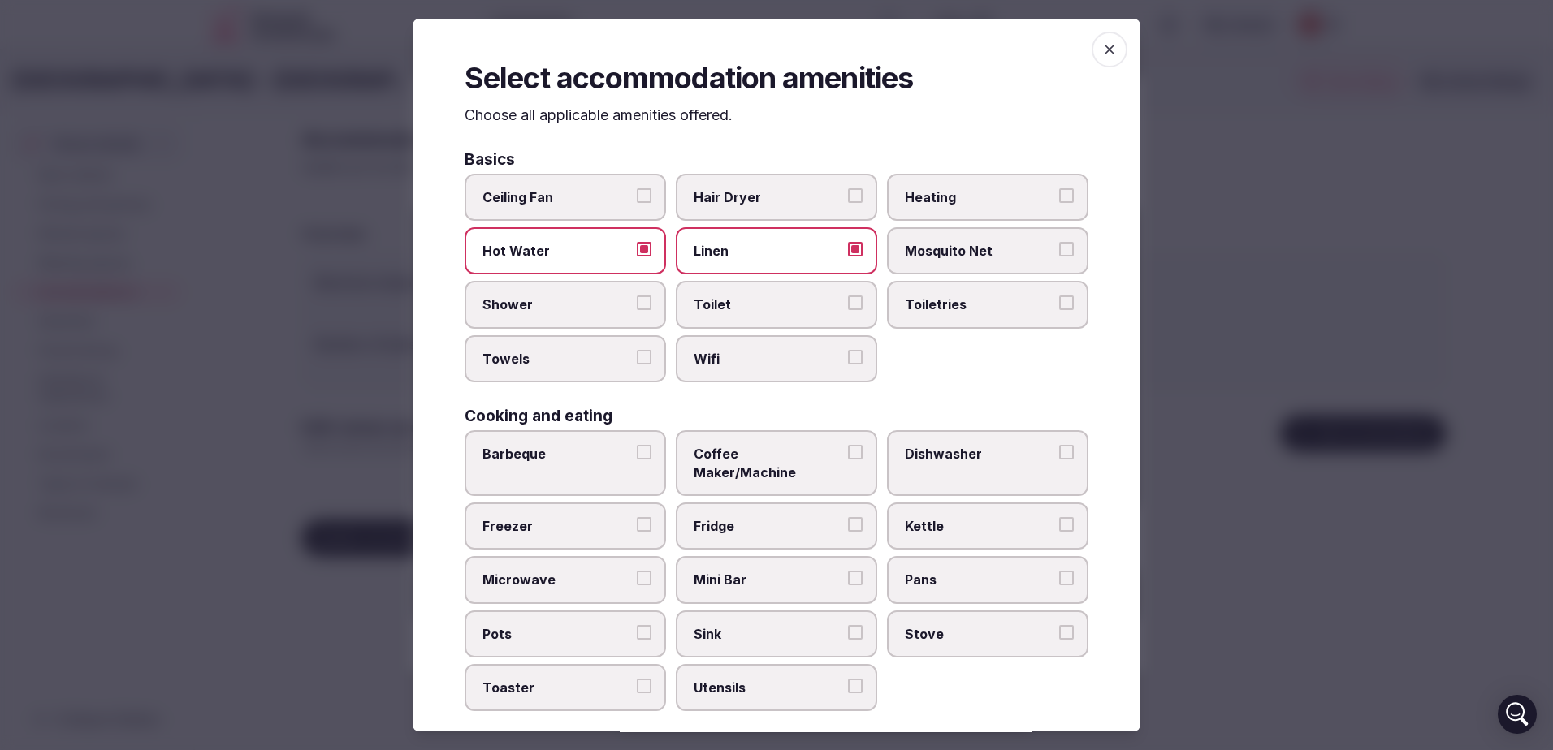
click at [637, 310] on button "Shower" at bounding box center [644, 303] width 15 height 15
click at [776, 309] on span "Toilet" at bounding box center [767, 305] width 149 height 18
click at [848, 309] on button "Toilet" at bounding box center [855, 303] width 15 height 15
click at [923, 305] on span "Toiletries" at bounding box center [979, 305] width 149 height 18
click at [1059, 305] on button "Toiletries" at bounding box center [1066, 303] width 15 height 15
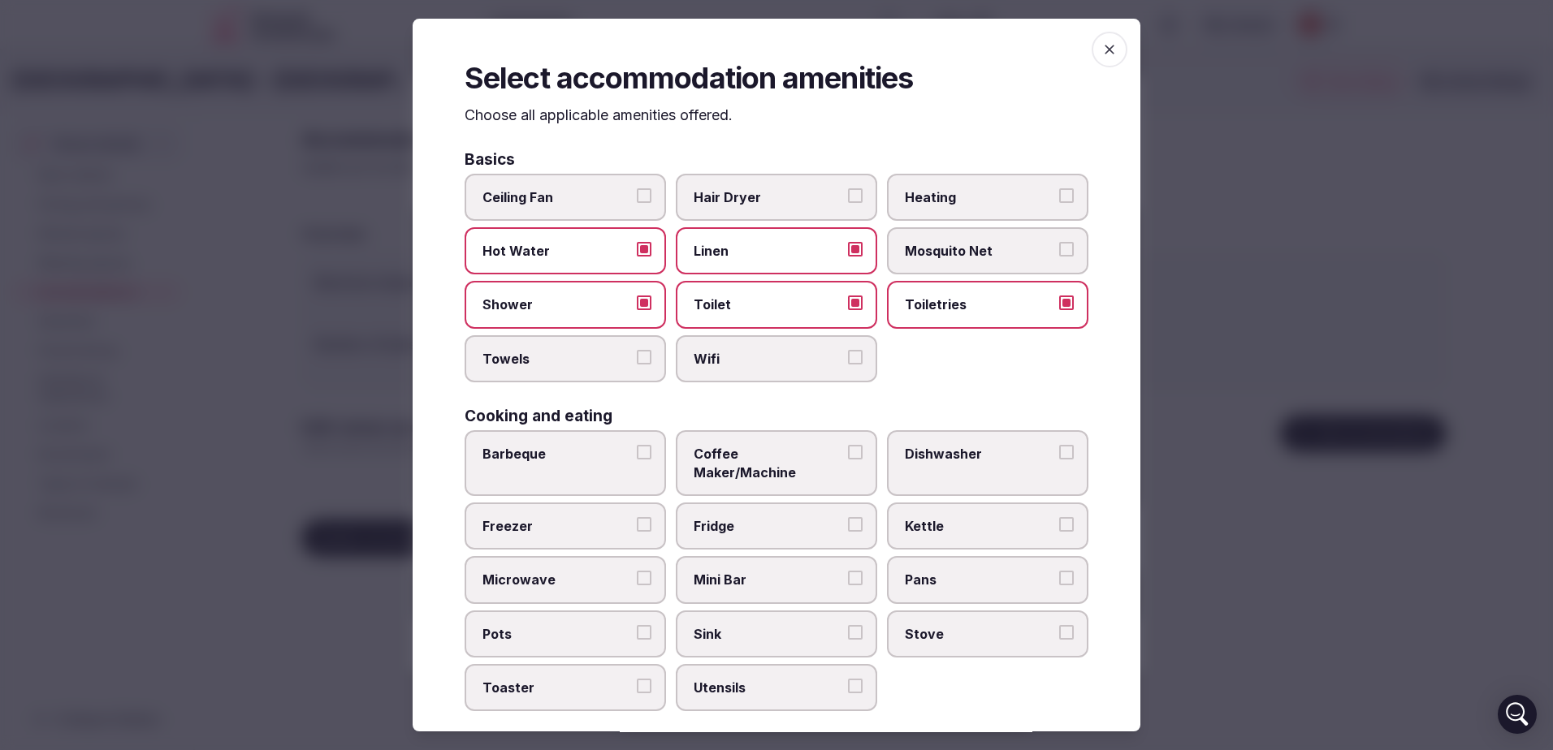
click at [616, 359] on span "Towels" at bounding box center [556, 359] width 149 height 18
click at [637, 359] on button "Towels" at bounding box center [644, 357] width 15 height 15
click at [785, 358] on span "Wifi" at bounding box center [767, 359] width 149 height 18
click at [848, 358] on button "Wifi" at bounding box center [855, 357] width 15 height 15
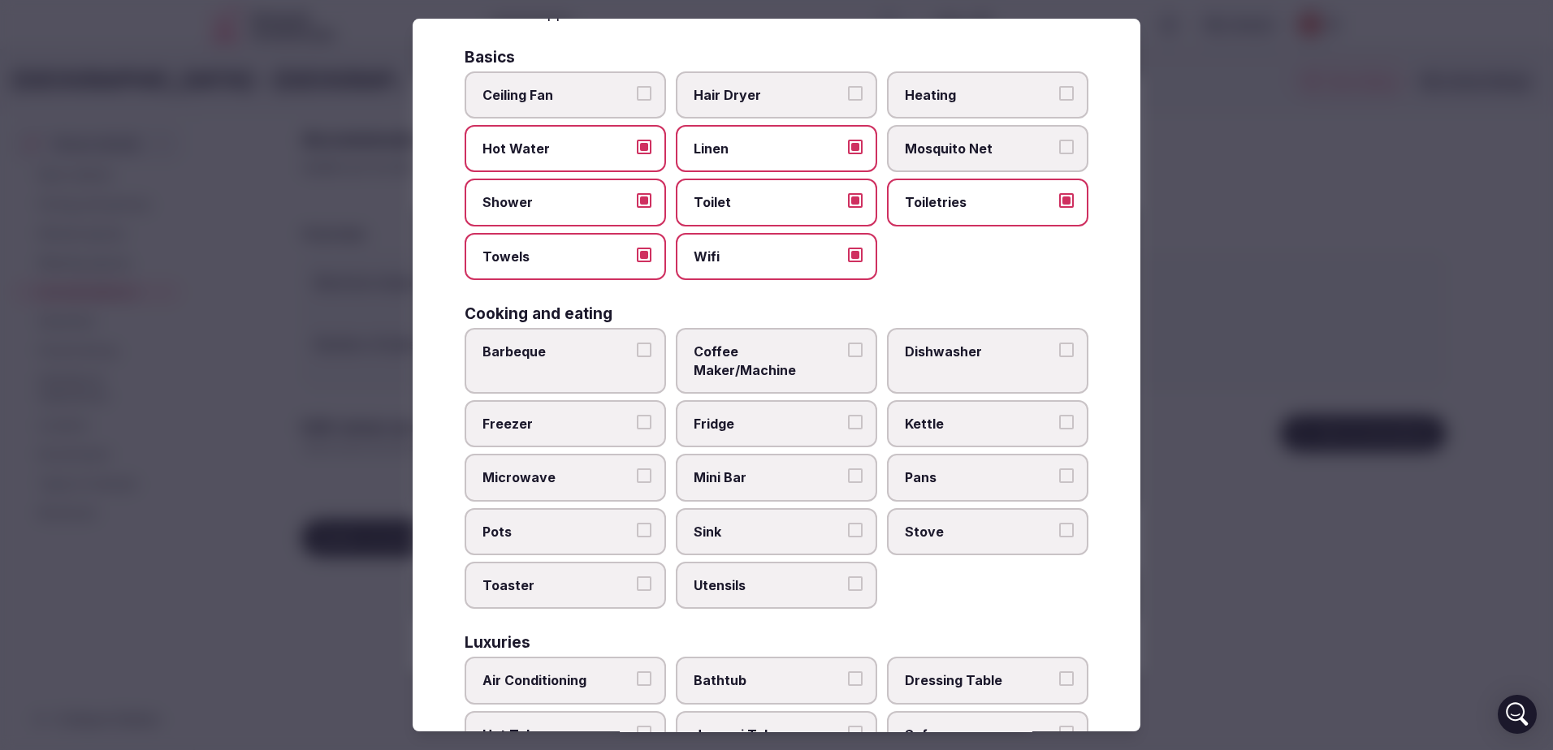
scroll to position [244, 0]
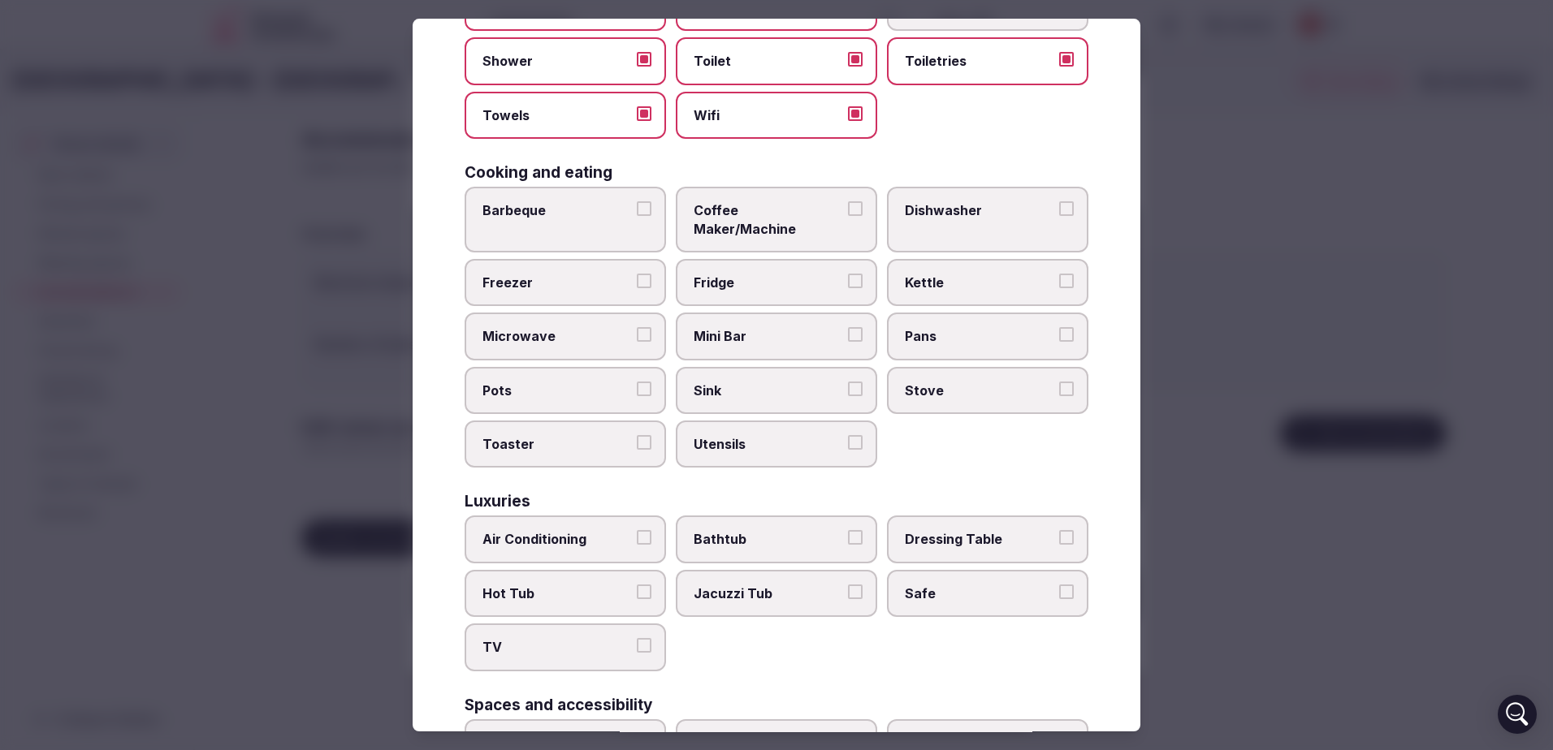
click at [747, 327] on span "Mini Bar" at bounding box center [767, 336] width 149 height 18
click at [848, 327] on button "Mini Bar" at bounding box center [855, 334] width 15 height 15
click at [749, 327] on span "Mini Bar" at bounding box center [767, 336] width 149 height 18
click at [848, 327] on button "Mini Bar" at bounding box center [855, 334] width 15 height 15
click at [597, 313] on label "Microwave" at bounding box center [564, 336] width 201 height 47
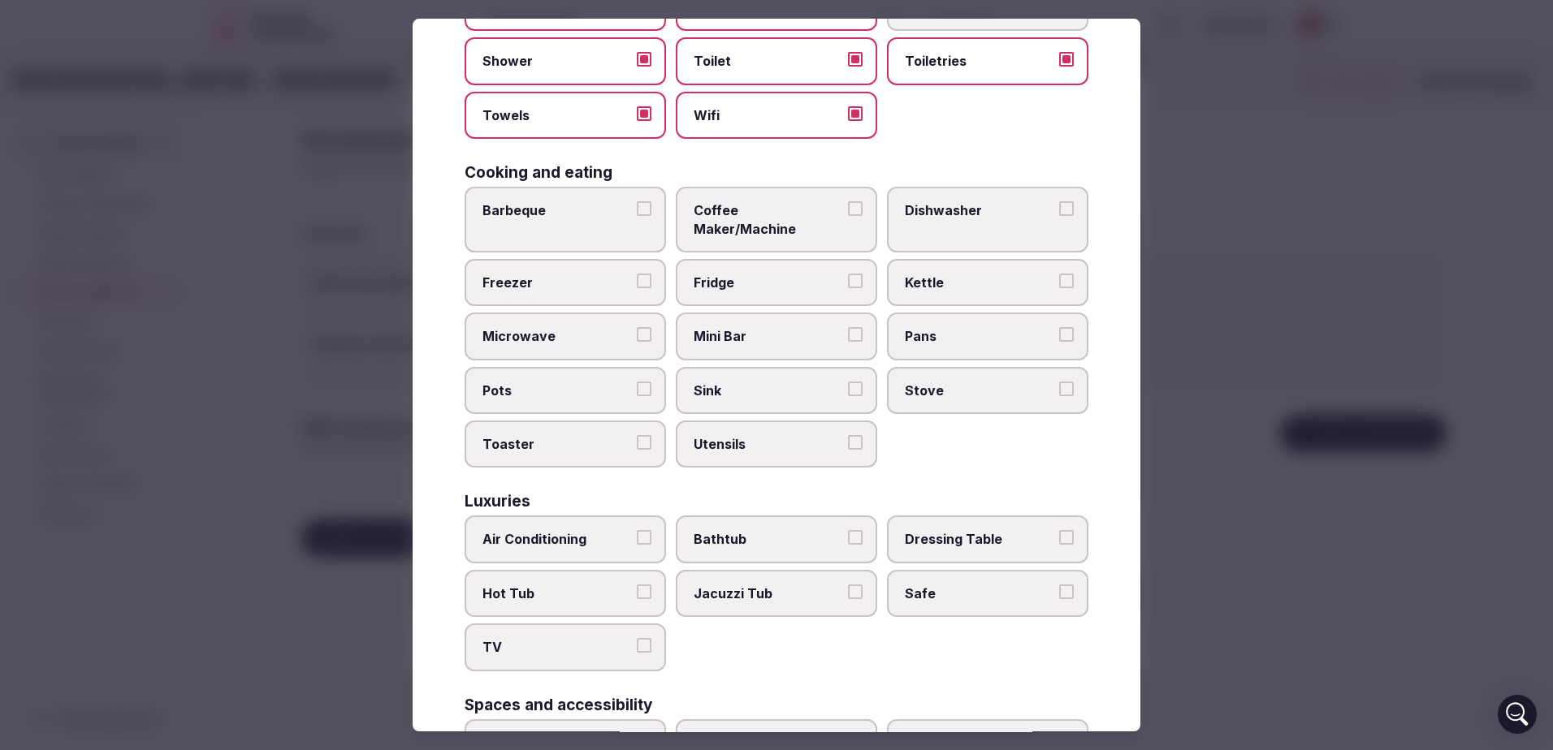
click at [637, 327] on button "Microwave" at bounding box center [644, 334] width 15 height 15
click at [806, 439] on label "Utensils" at bounding box center [776, 444] width 201 height 47
click at [848, 439] on button "Utensils" at bounding box center [855, 442] width 15 height 15
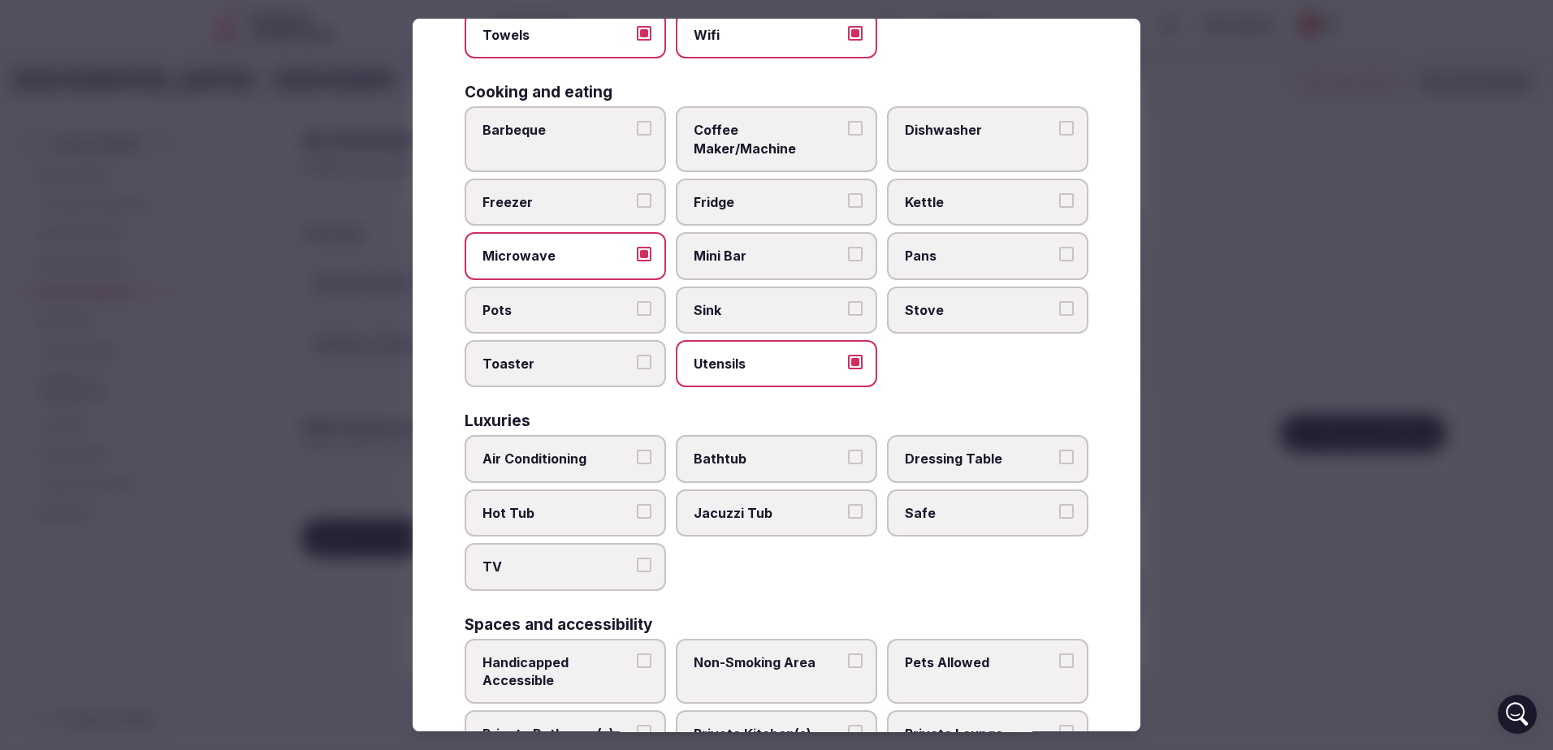
scroll to position [325, 0]
click at [573, 450] on span "Air Conditioning" at bounding box center [556, 459] width 149 height 18
click at [637, 450] on button "Air Conditioning" at bounding box center [644, 457] width 15 height 15
click at [1021, 512] on label "Safe" at bounding box center [987, 512] width 201 height 47
click at [1059, 512] on button "Safe" at bounding box center [1066, 510] width 15 height 15
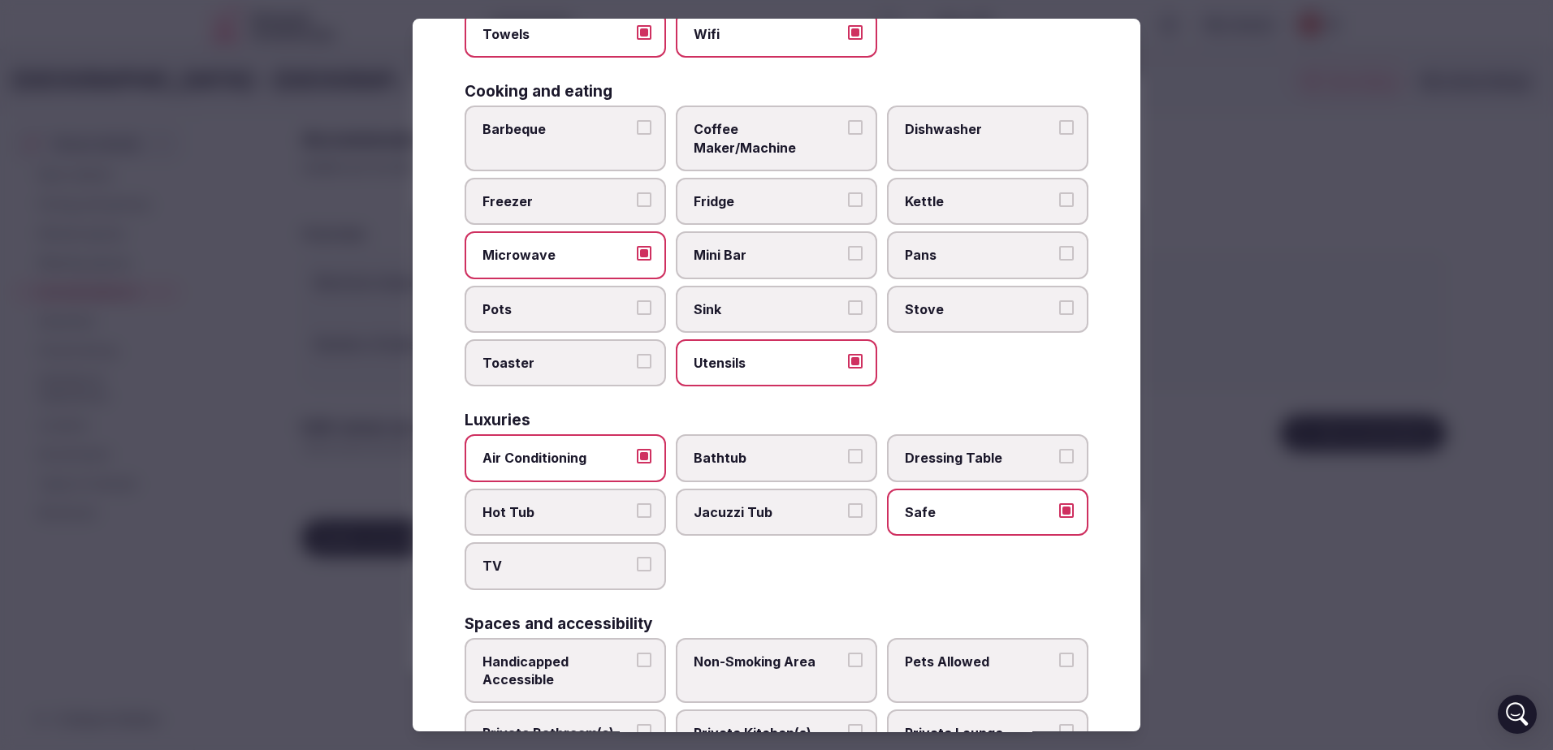
drag, startPoint x: 607, startPoint y: 556, endPoint x: 689, endPoint y: 529, distance: 86.5
click at [610, 557] on span "TV" at bounding box center [556, 566] width 149 height 18
click at [637, 557] on button "TV" at bounding box center [644, 564] width 15 height 15
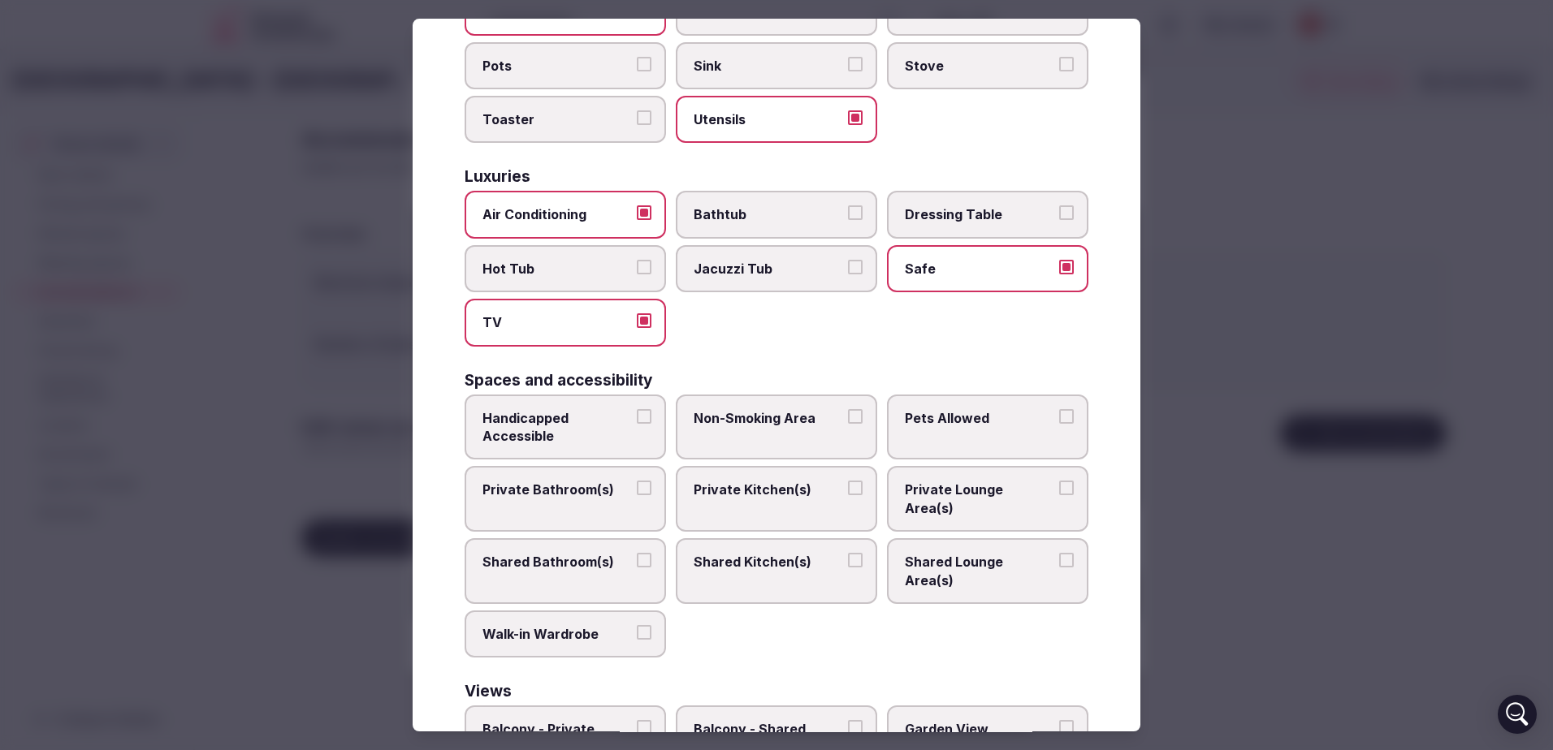
click at [509, 426] on span "Handicapped Accessible" at bounding box center [556, 427] width 149 height 37
click at [637, 424] on button "Handicapped Accessible" at bounding box center [644, 416] width 15 height 15
click at [831, 423] on label "Non-Smoking Area" at bounding box center [776, 428] width 201 height 66
click at [848, 423] on button "Non-Smoking Area" at bounding box center [855, 416] width 15 height 15
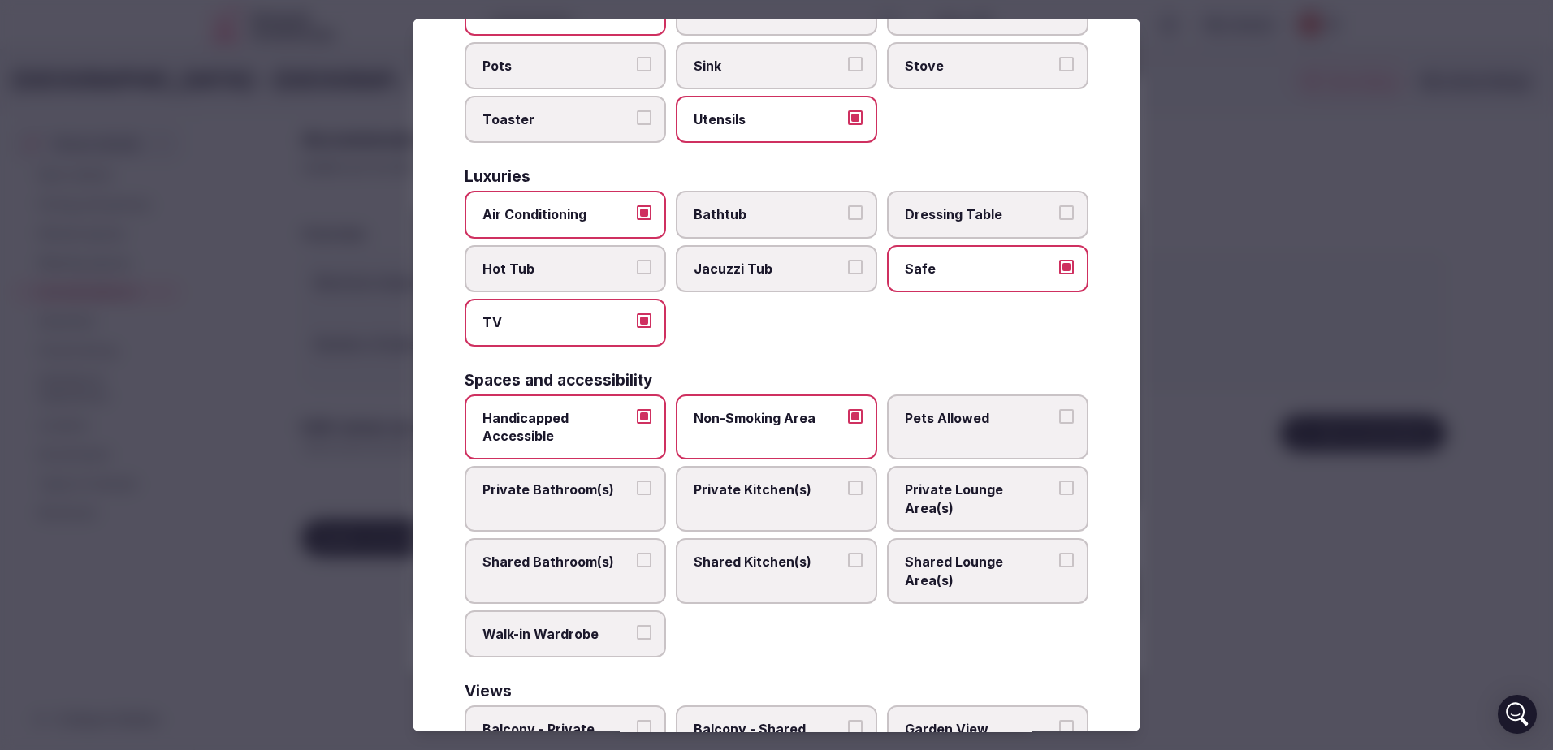
click at [598, 495] on label "Private Bathroom(s)" at bounding box center [564, 500] width 201 height 66
click at [637, 495] on button "Private Bathroom(s)" at bounding box center [644, 489] width 15 height 15
click at [1059, 553] on button "Shared Lounge Area(s)" at bounding box center [1066, 560] width 15 height 15
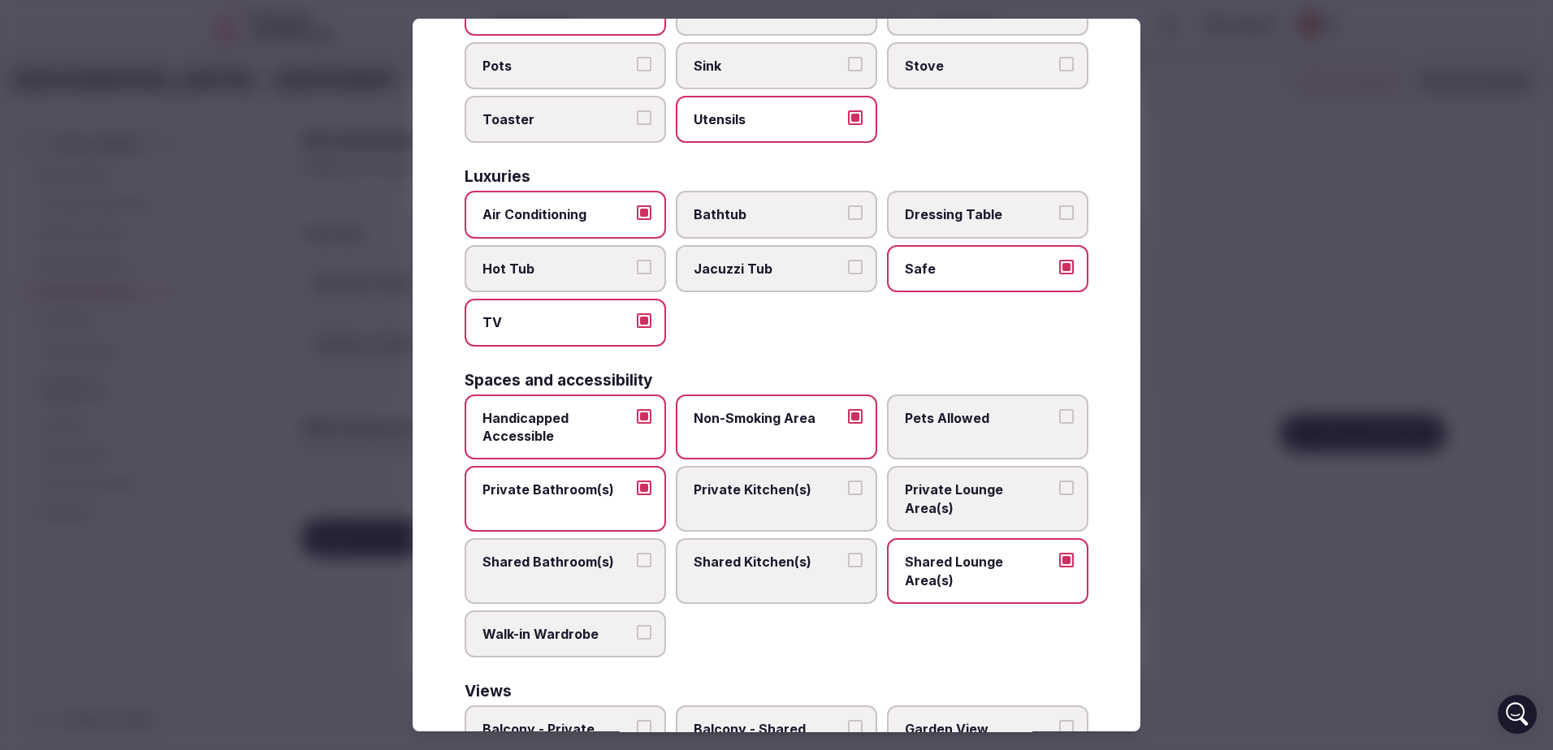
click at [996, 482] on span "Private Lounge Area(s)" at bounding box center [979, 500] width 149 height 37
click at [1059, 482] on button "Private Lounge Area(s)" at bounding box center [1066, 489] width 15 height 15
click at [996, 482] on span "Private Lounge Area(s)" at bounding box center [979, 500] width 149 height 37
click at [1059, 482] on button "Private Lounge Area(s)" at bounding box center [1066, 489] width 15 height 15
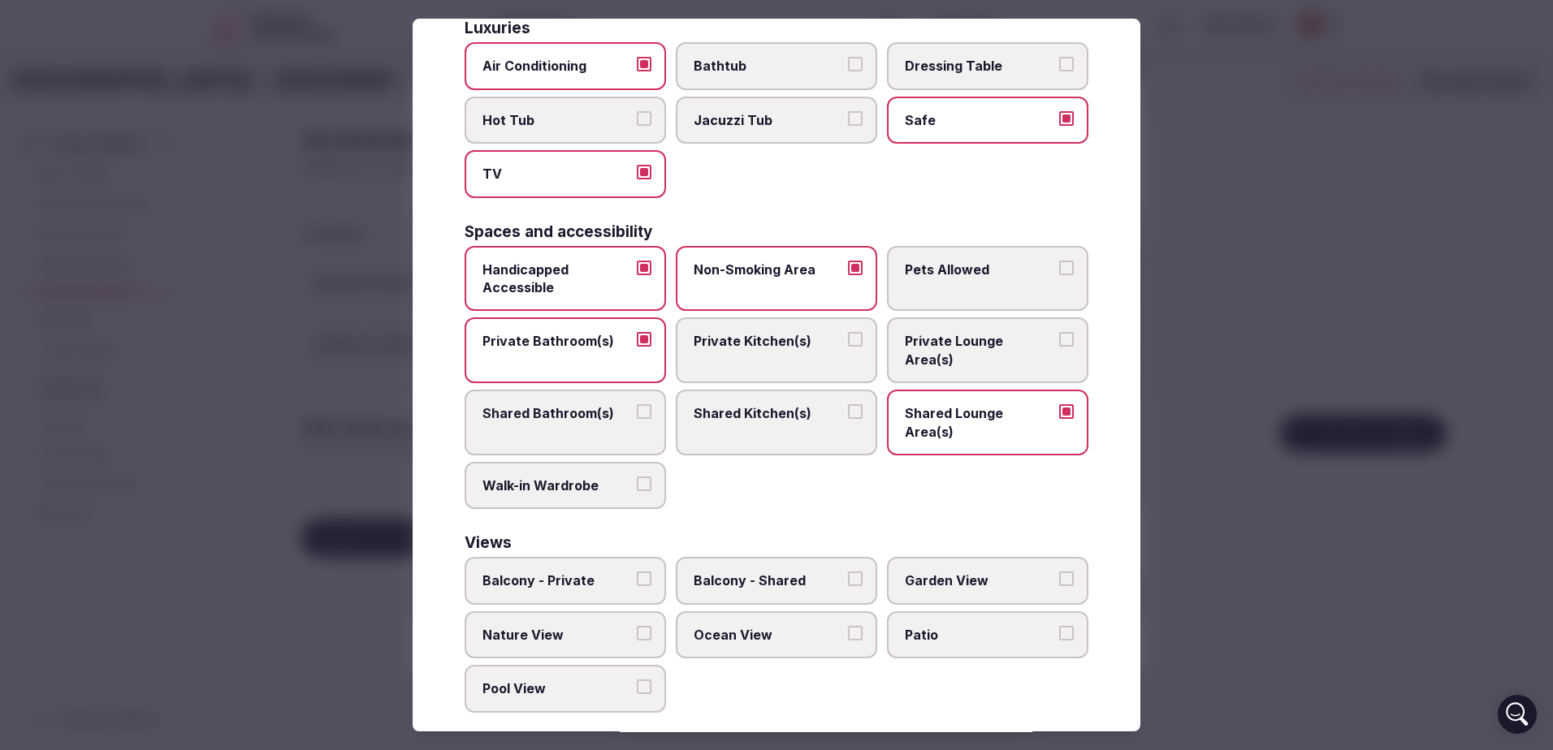
scroll to position [719, 0]
click at [528, 570] on span "Balcony - Private" at bounding box center [556, 579] width 149 height 18
click at [637, 570] on button "Balcony - Private" at bounding box center [644, 577] width 15 height 15
click at [778, 610] on label "Ocean View" at bounding box center [776, 633] width 201 height 47
click at [848, 624] on button "Ocean View" at bounding box center [855, 631] width 15 height 15
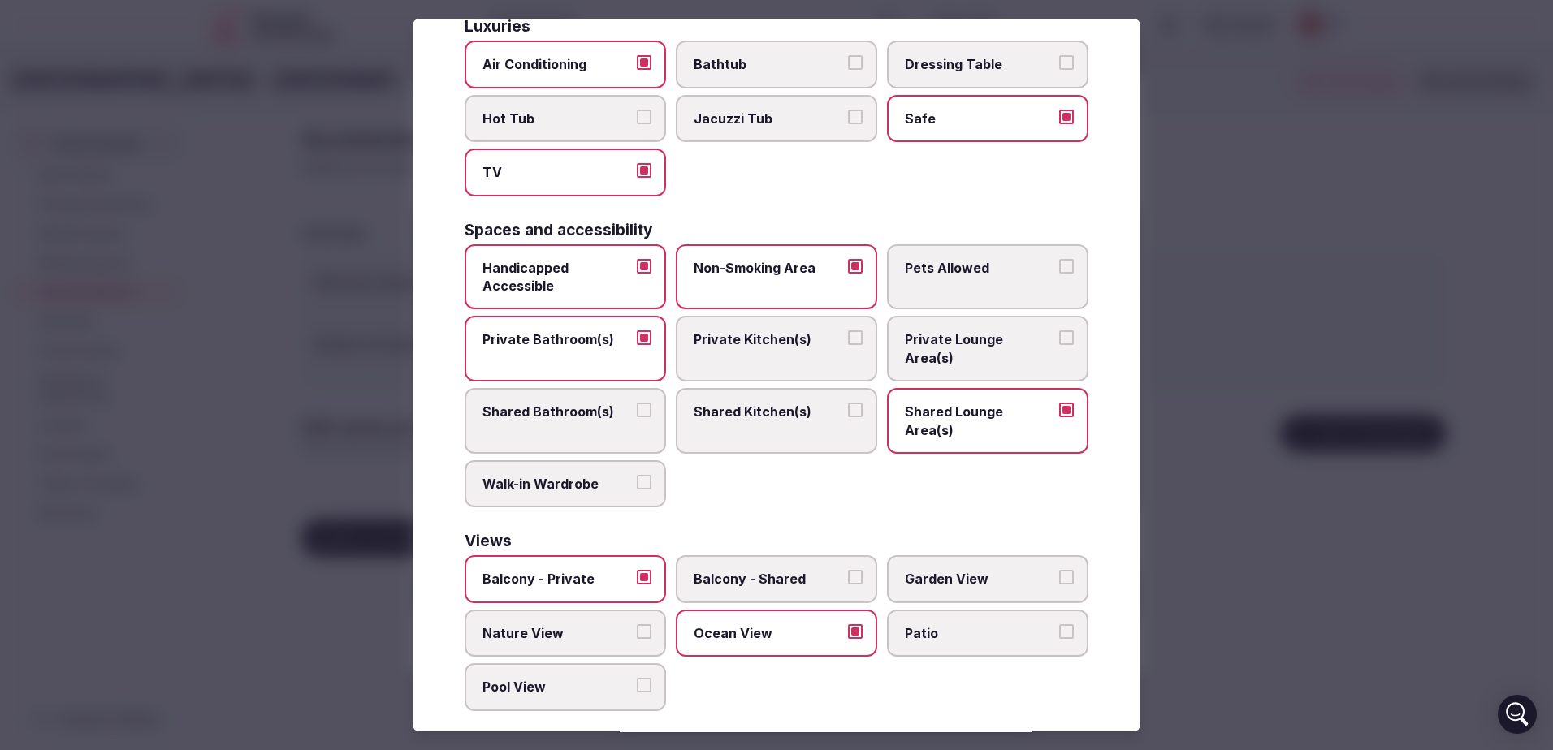
click at [622, 678] on span "Pool View" at bounding box center [556, 687] width 149 height 18
click at [637, 678] on button "Pool View" at bounding box center [644, 685] width 15 height 15
click at [1203, 392] on div at bounding box center [776, 375] width 1553 height 750
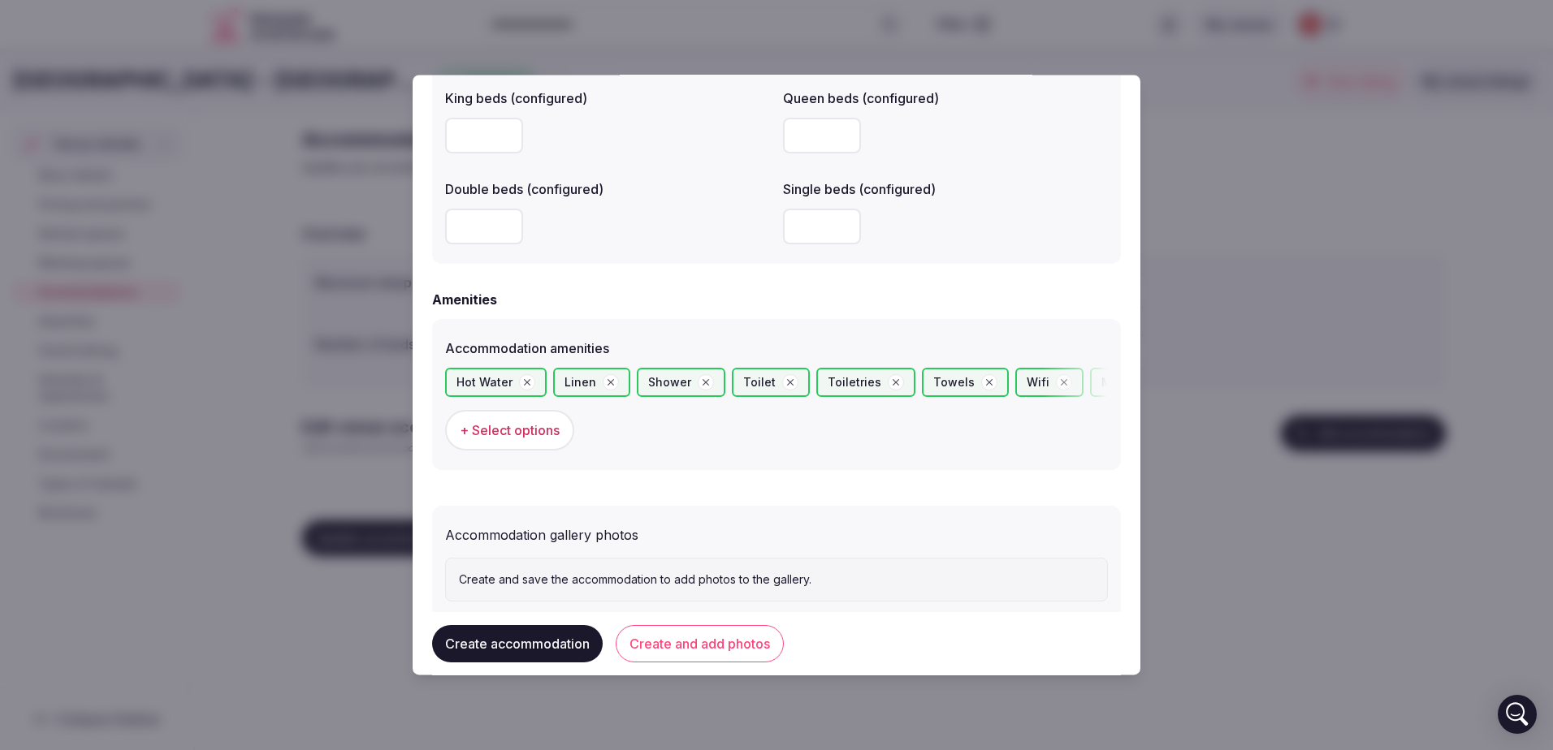
scroll to position [1409, 0]
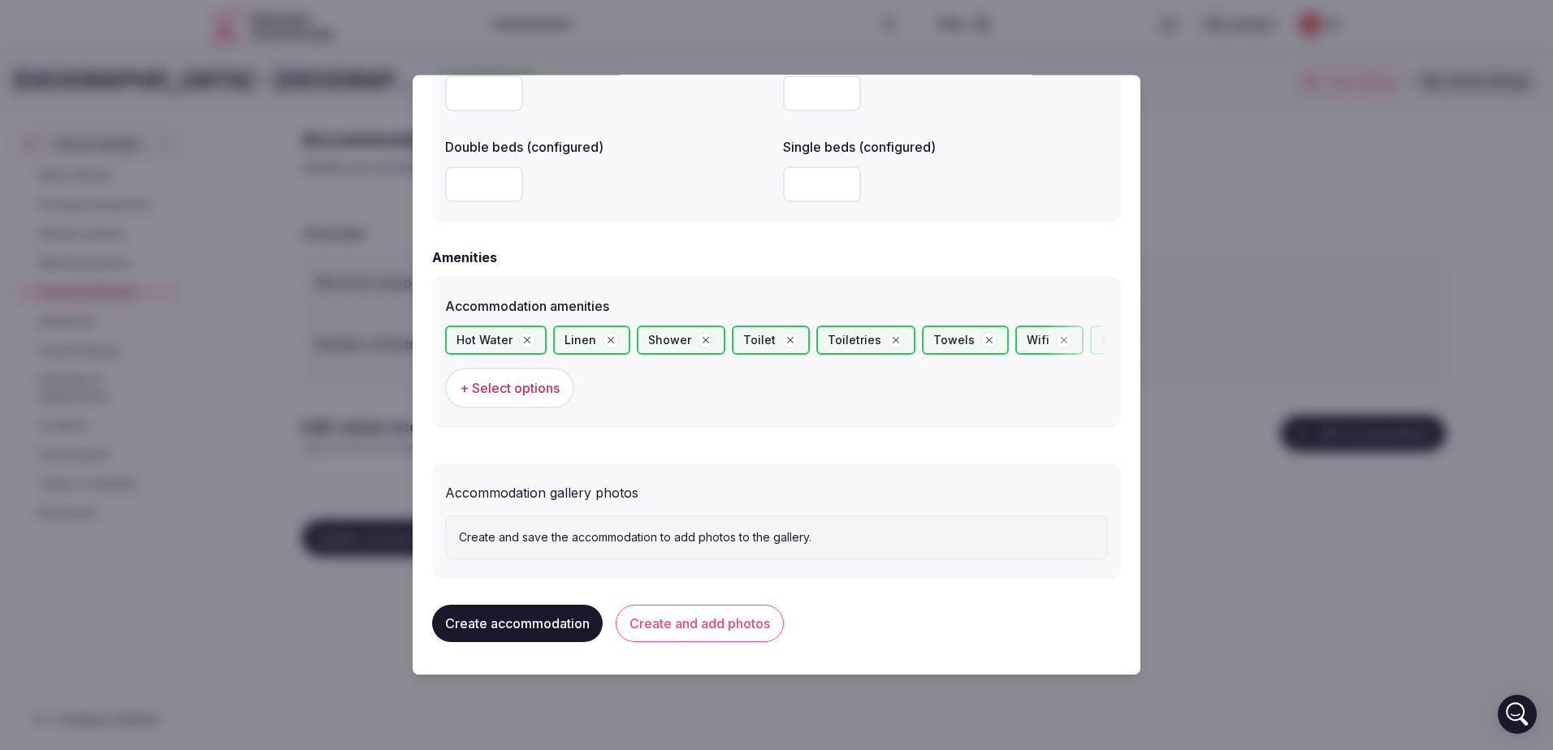
click at [542, 633] on button "Create accommodation" at bounding box center [517, 623] width 171 height 37
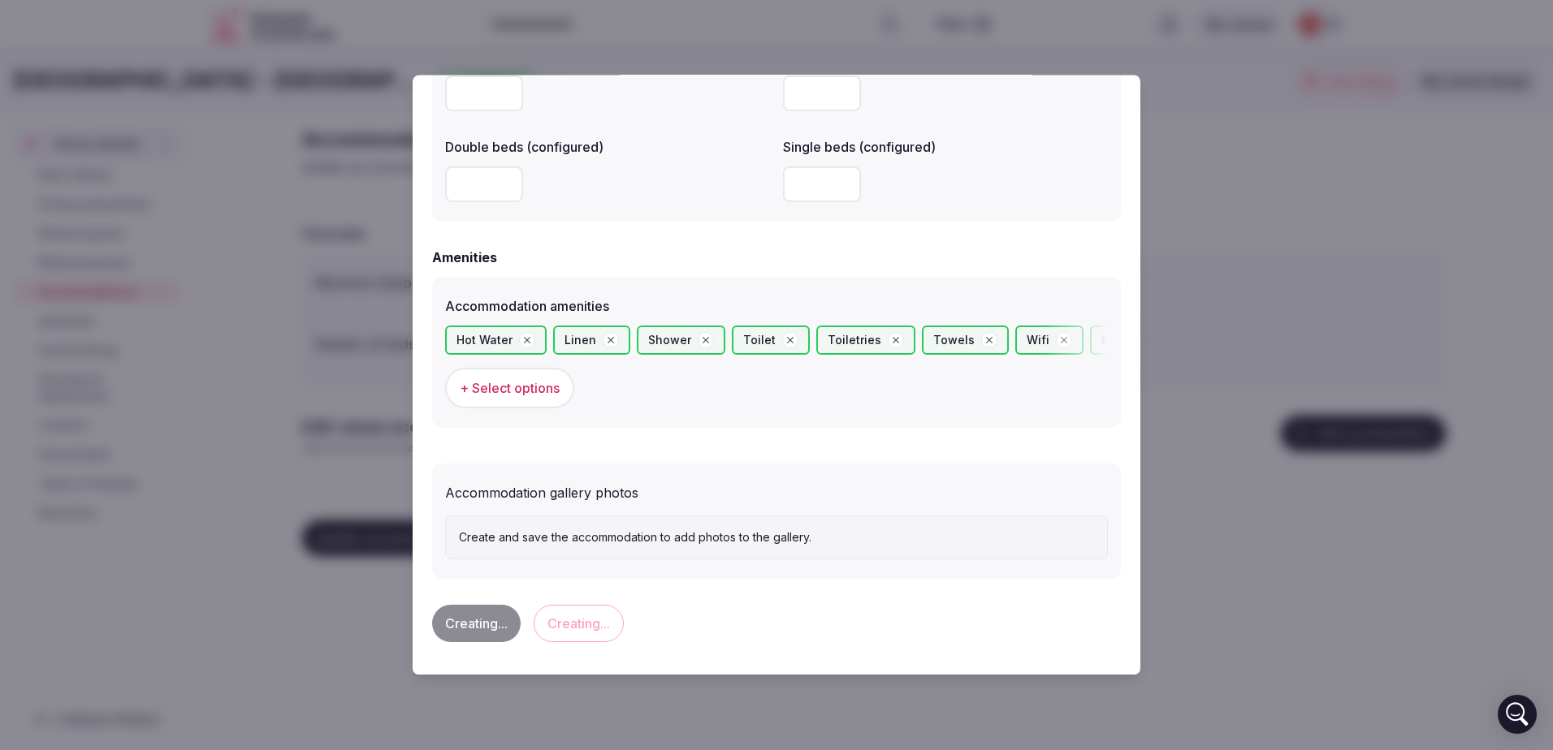
scroll to position [0, 0]
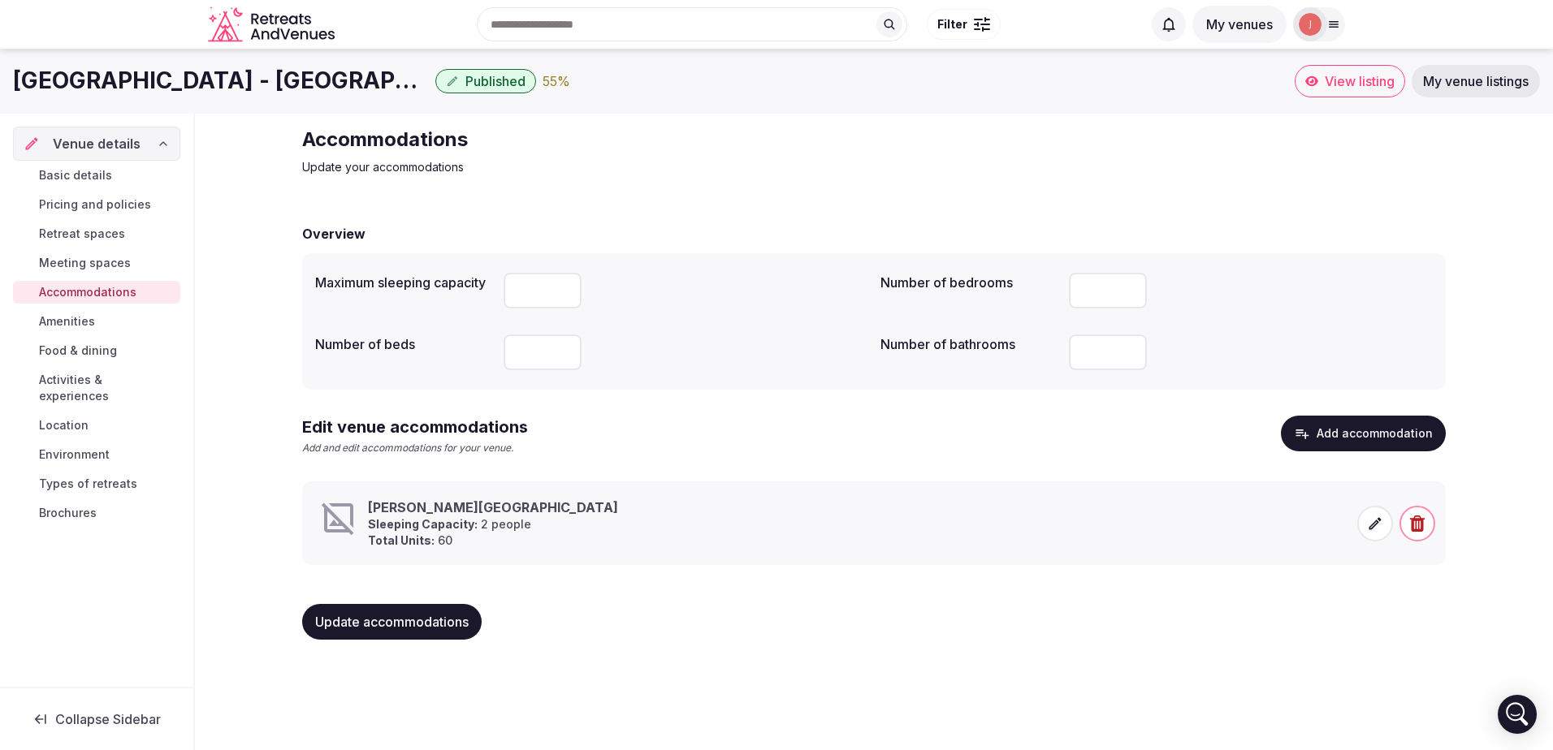
click at [44, 318] on span "Amenities" at bounding box center [67, 321] width 56 height 16
